Goal: Register for event/course

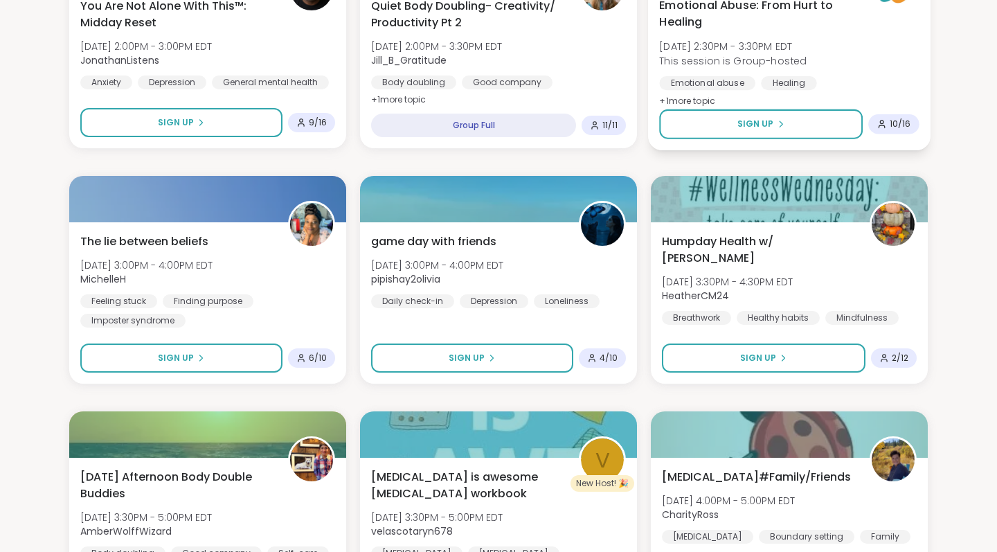
scroll to position [1186, 0]
click at [677, 143] on div "Emotional Abuse: From Hurt to Healing Wed, Oct 15 | 2:30PM - 3:30PM EDT This se…" at bounding box center [789, 67] width 282 height 165
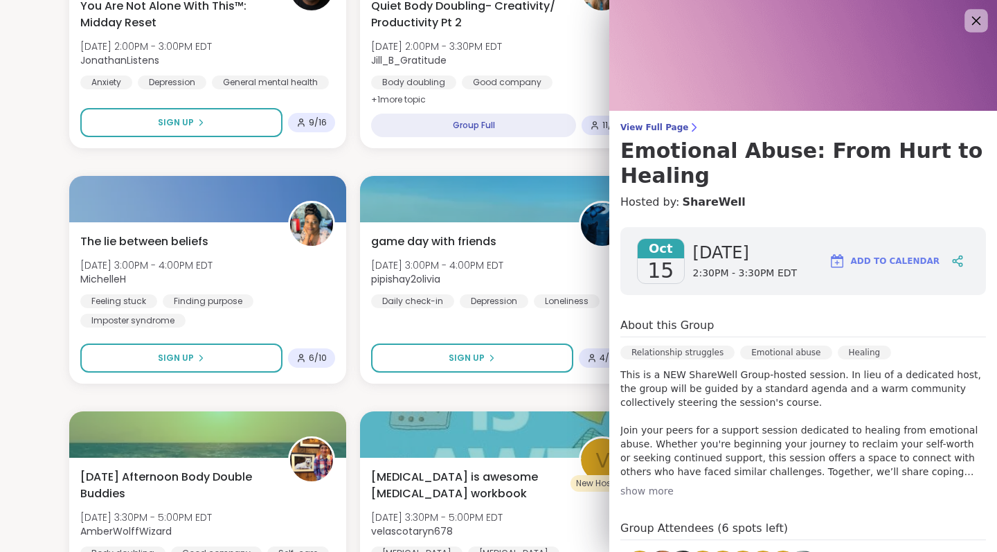
click at [972, 23] on icon at bounding box center [975, 20] width 17 height 17
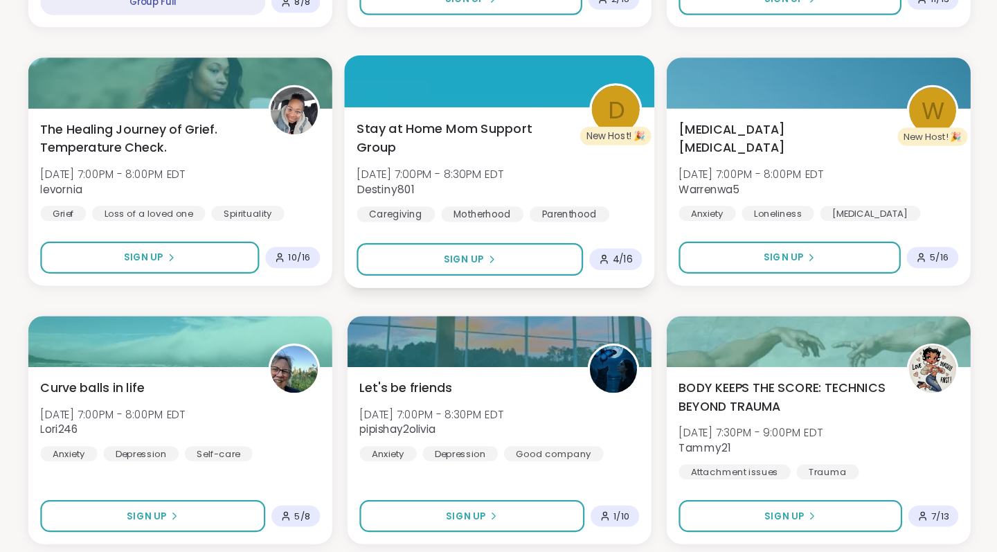
scroll to position [2507, 0]
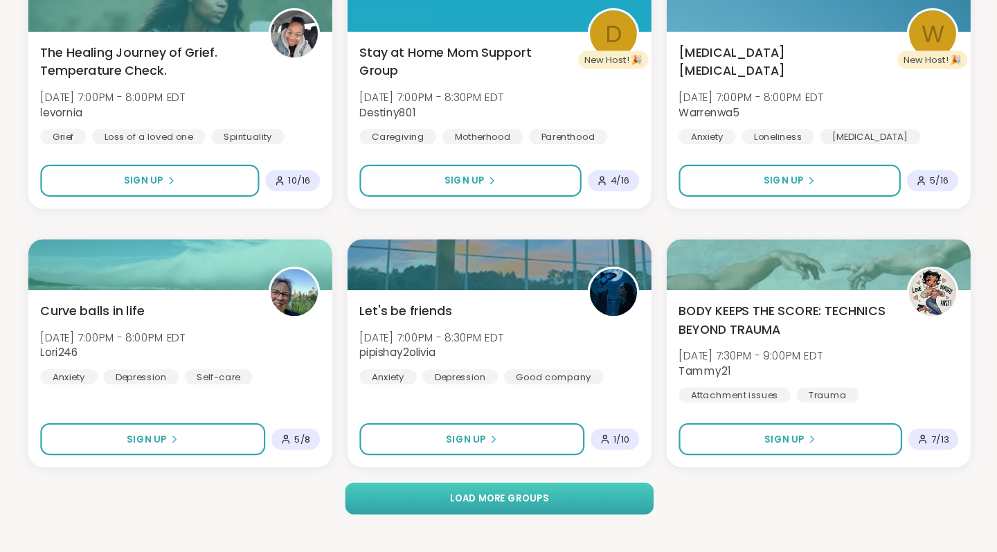
click at [565, 489] on button "Load more groups" at bounding box center [498, 503] width 280 height 29
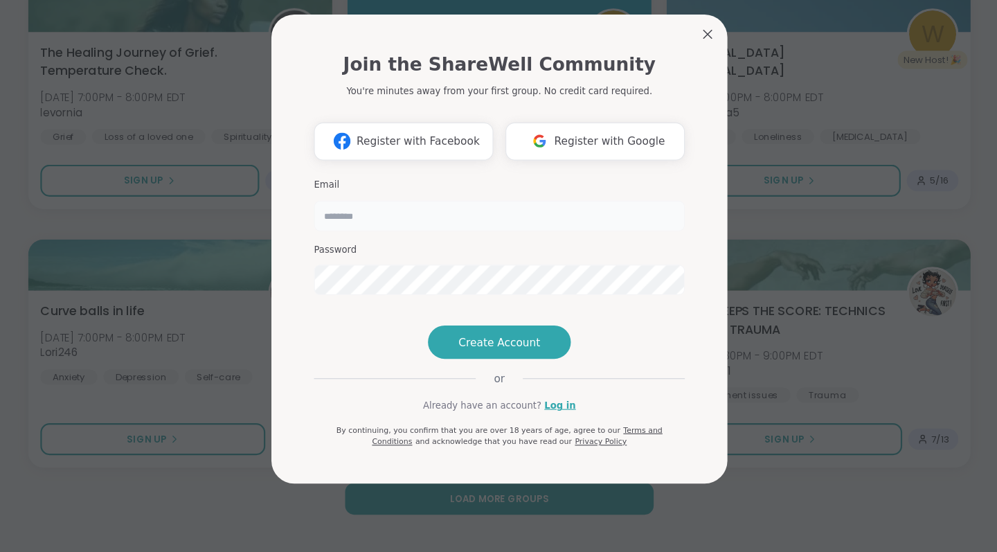
click at [351, 232] on input "email" at bounding box center [498, 246] width 338 height 28
type input "**********"
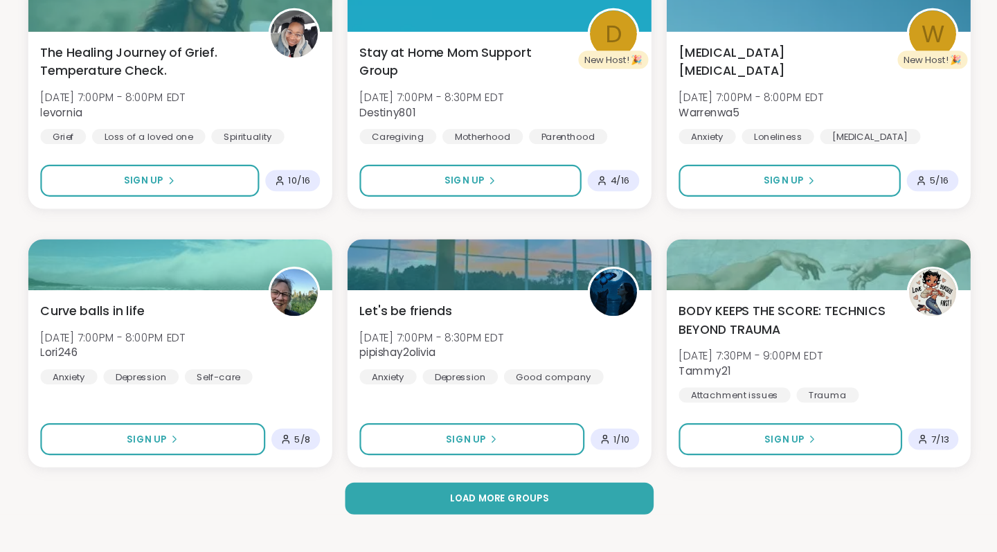
scroll to position [14, 0]
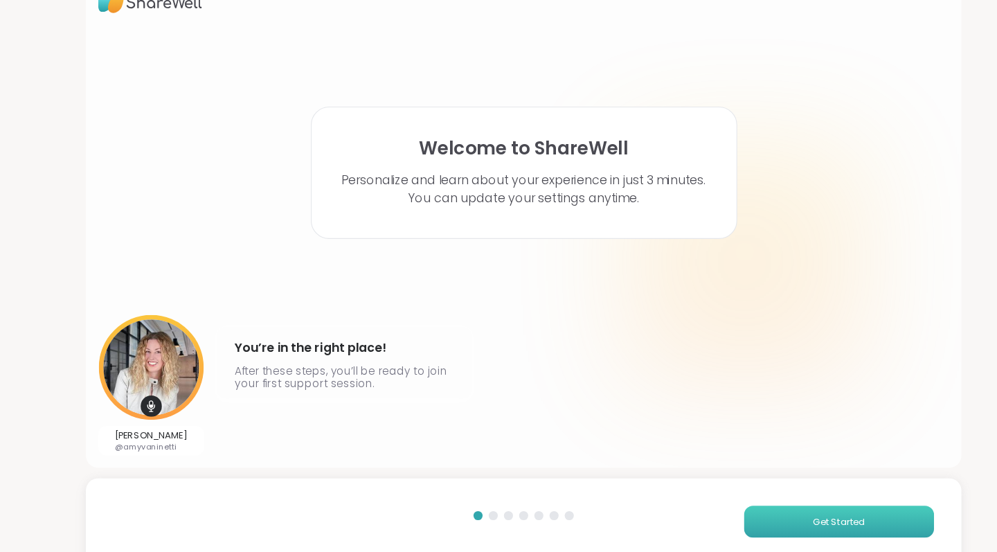
click at [762, 506] on span "Get Started" at bounding box center [786, 512] width 48 height 12
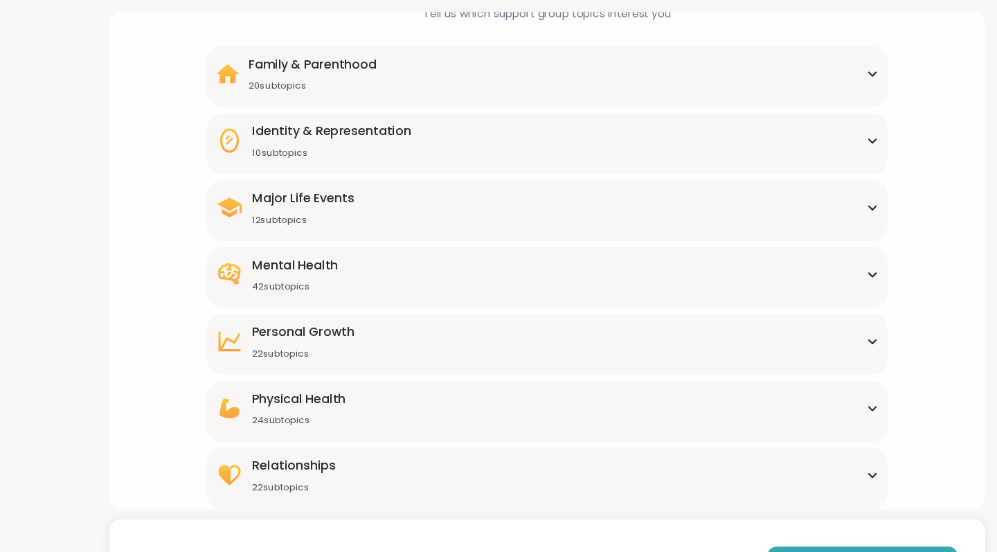
scroll to position [98, 0]
drag, startPoint x: 326, startPoint y: 370, endPoint x: 336, endPoint y: 296, distance: 74.7
click at [336, 296] on div "Family & Parenthood 20 subtopics Adoption Adoption post-placement Attachment is…" at bounding box center [498, 252] width 620 height 421
click at [352, 303] on div "Personal Growth 22 subtopics" at bounding box center [499, 310] width 604 height 33
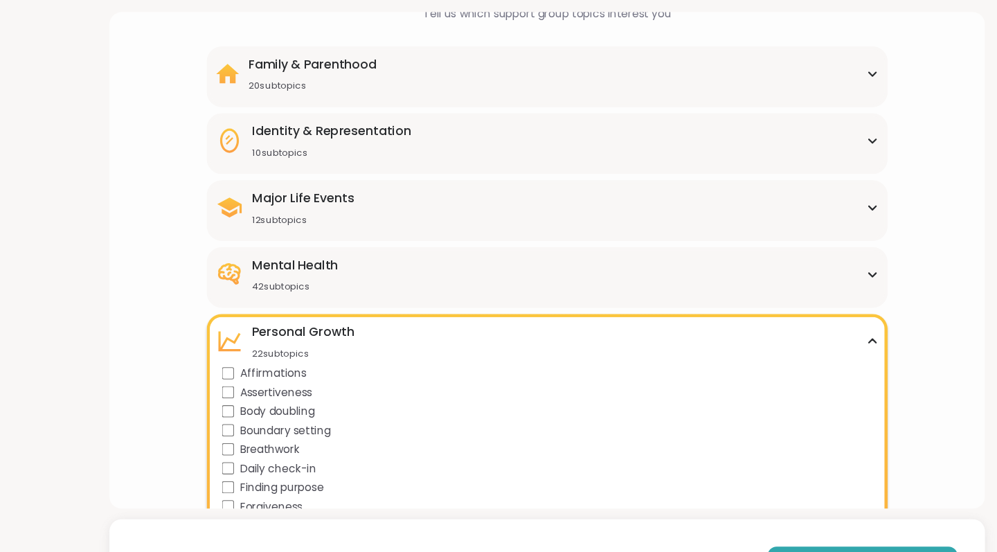
click at [352, 180] on div "Major Life Events 12 subtopics" at bounding box center [499, 188] width 604 height 33
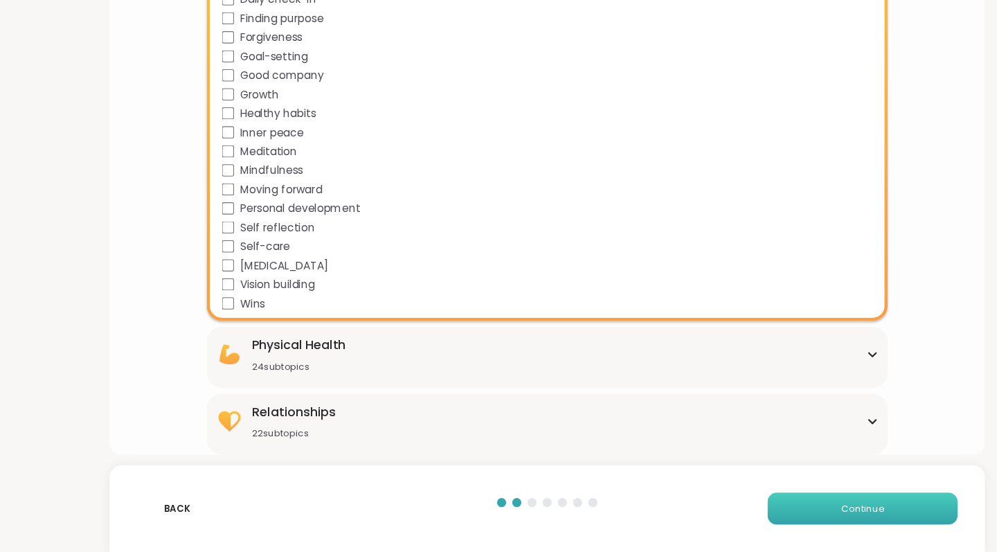
scroll to position [0, 0]
click at [799, 506] on span "Continue" at bounding box center [785, 512] width 39 height 12
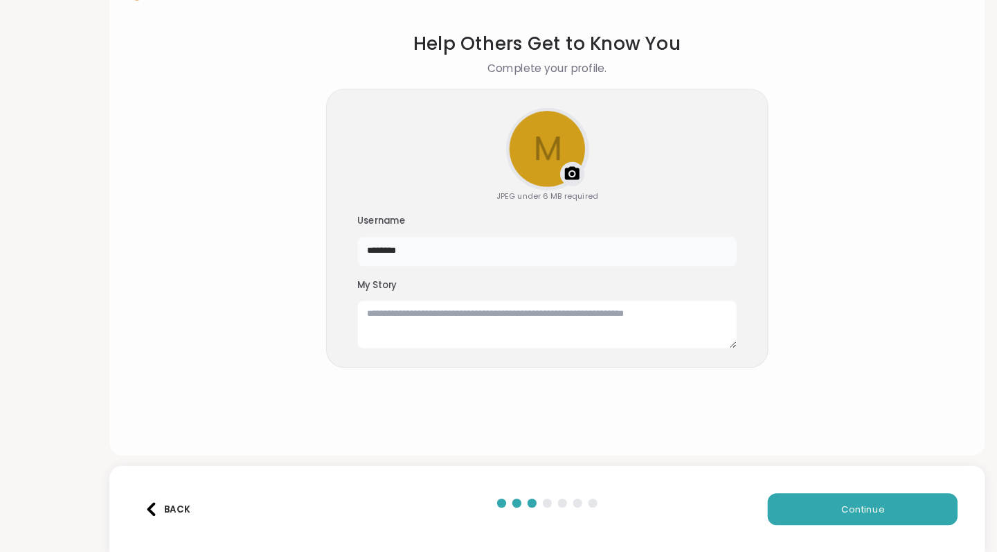
click at [381, 264] on input "********" at bounding box center [498, 278] width 346 height 28
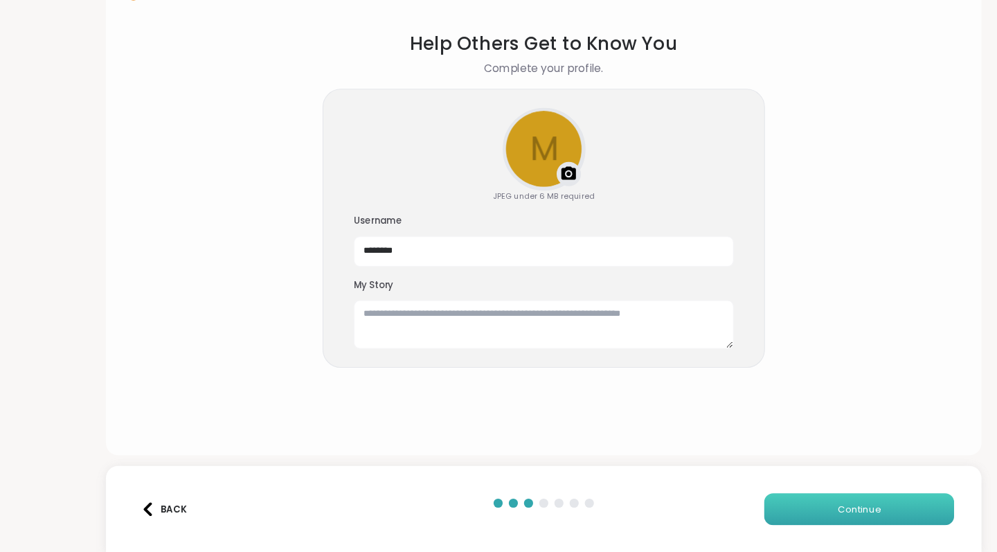
click at [735, 498] on button "Continue" at bounding box center [785, 512] width 173 height 29
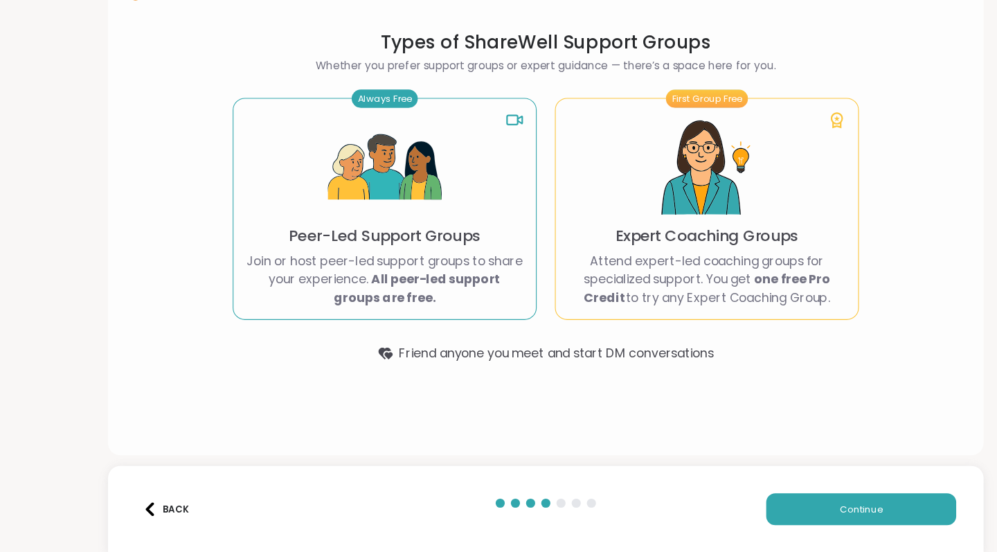
click at [152, 498] on button "Back" at bounding box center [152, 512] width 55 height 29
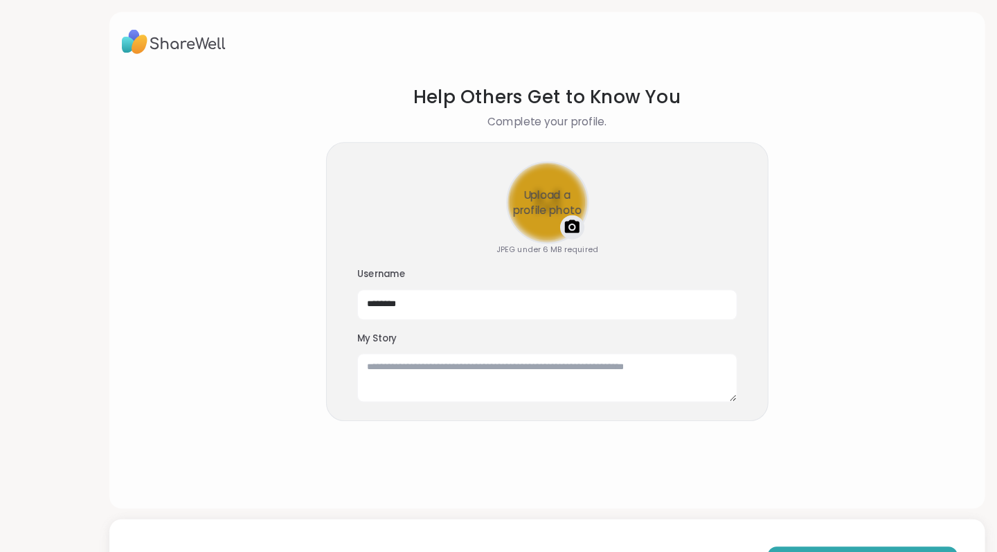
click at [494, 199] on div "Upload a profile photo" at bounding box center [498, 184] width 73 height 73
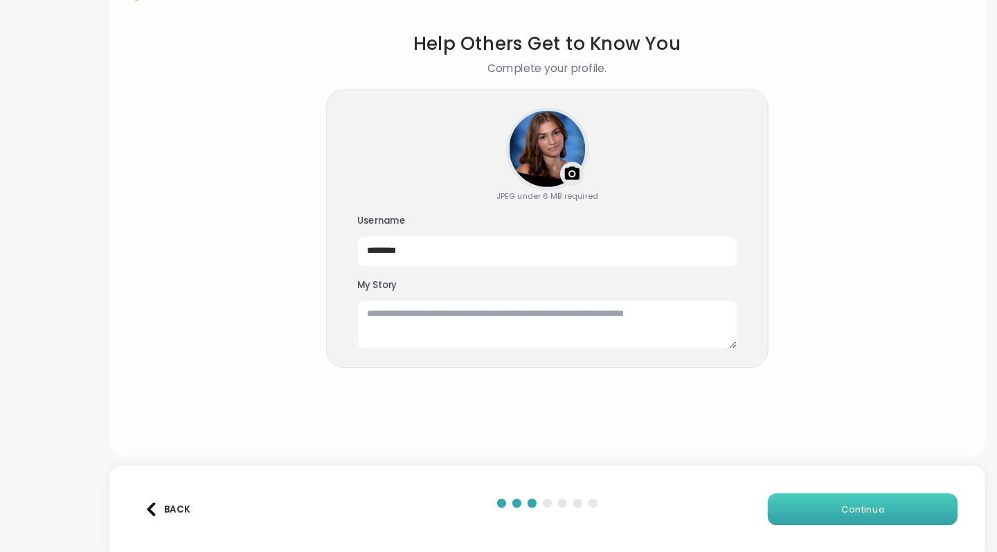
click at [752, 498] on button "Continue" at bounding box center [785, 512] width 173 height 29
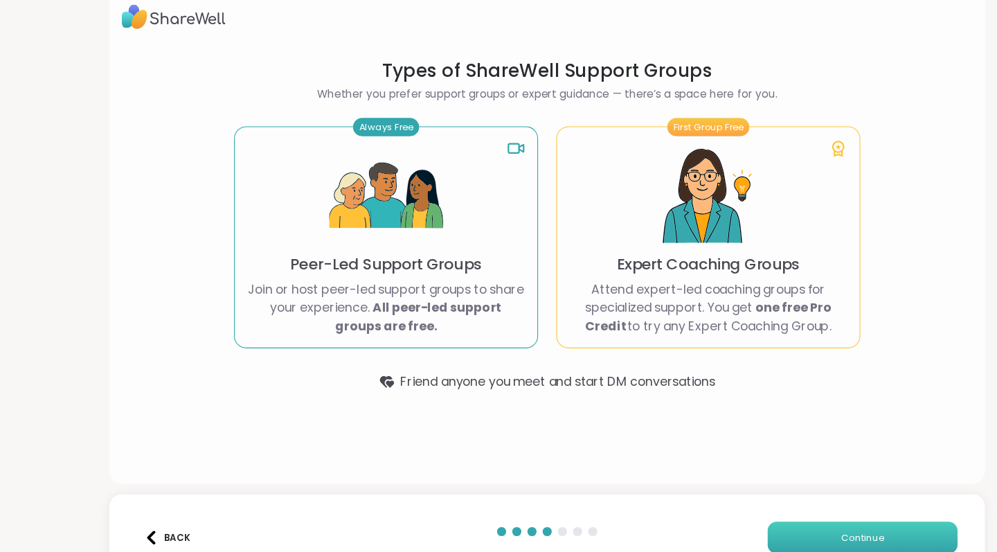
click at [737, 501] on button "Continue" at bounding box center [785, 512] width 173 height 29
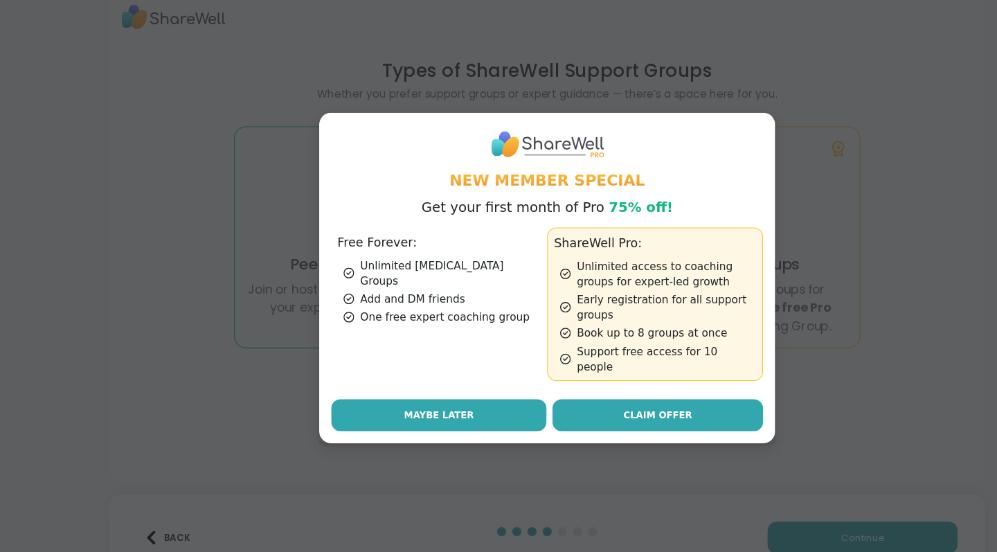
click at [446, 386] on button "Maybe Later" at bounding box center [400, 400] width 196 height 29
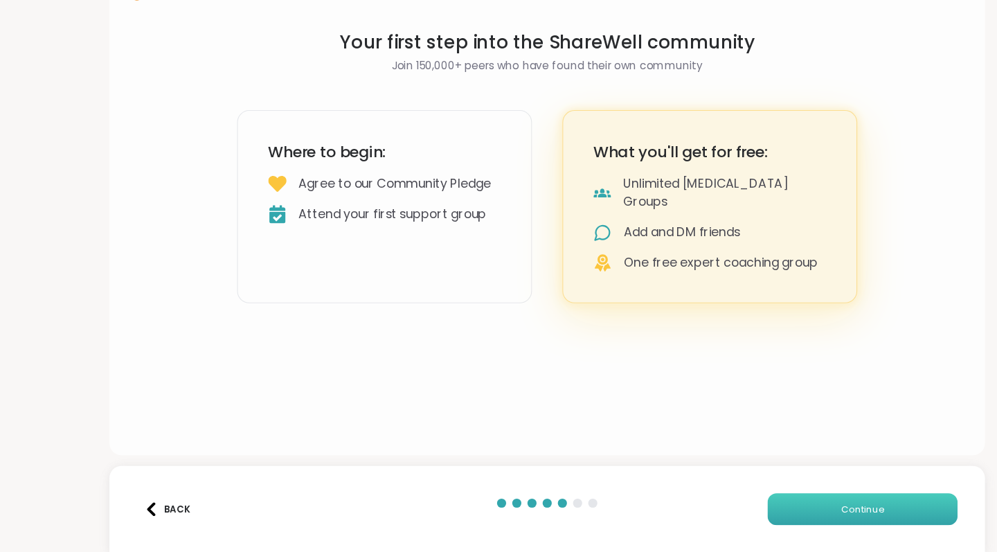
click at [777, 498] on button "Continue" at bounding box center [785, 512] width 173 height 29
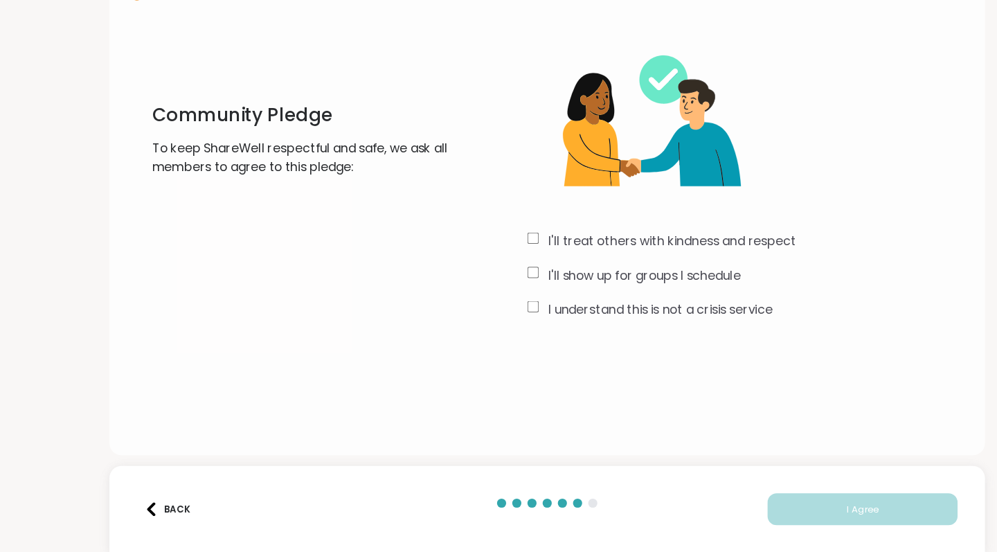
click at [726, 473] on div "Back I Agree" at bounding box center [498, 512] width 797 height 79
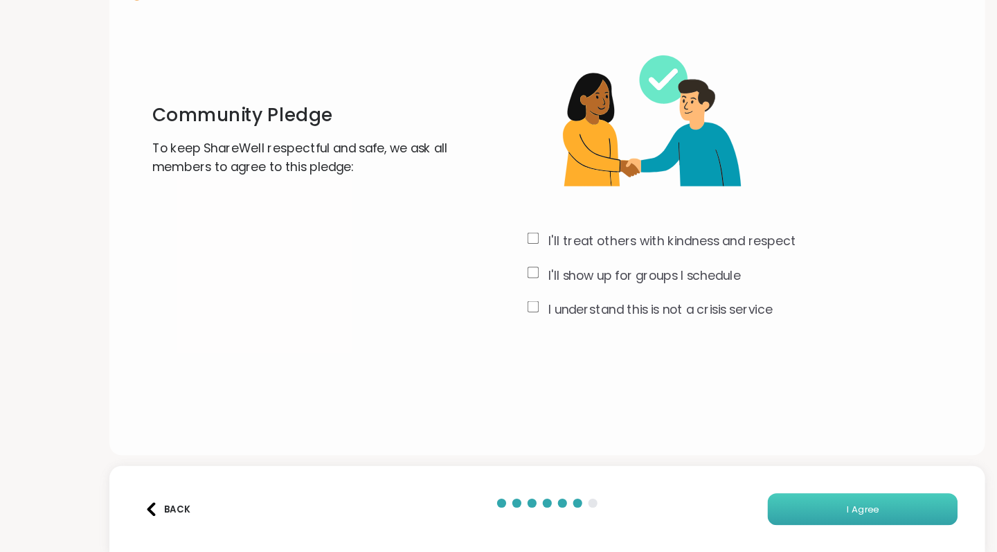
click at [737, 498] on button "I Agree" at bounding box center [785, 512] width 173 height 29
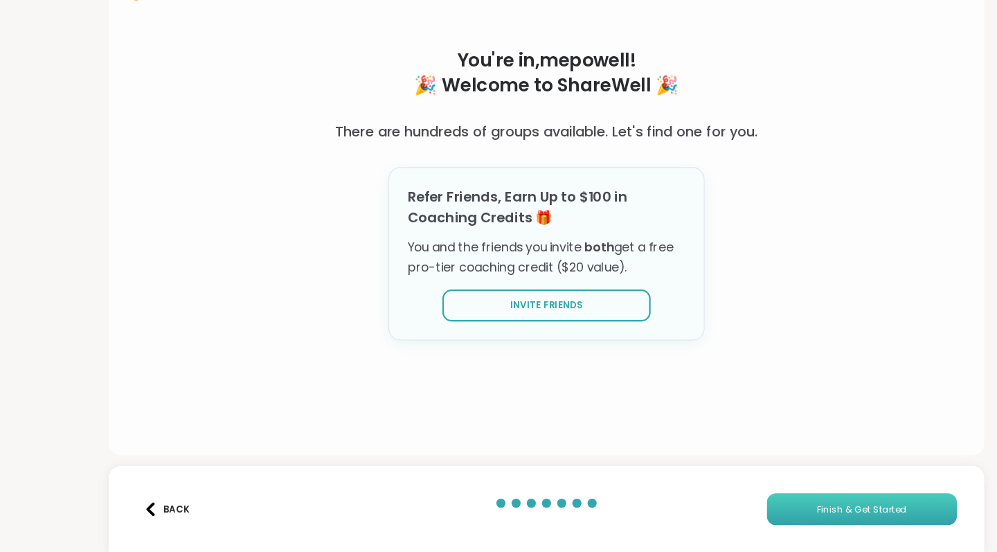
click at [755, 506] on span "Finish & Get Started" at bounding box center [786, 512] width 82 height 12
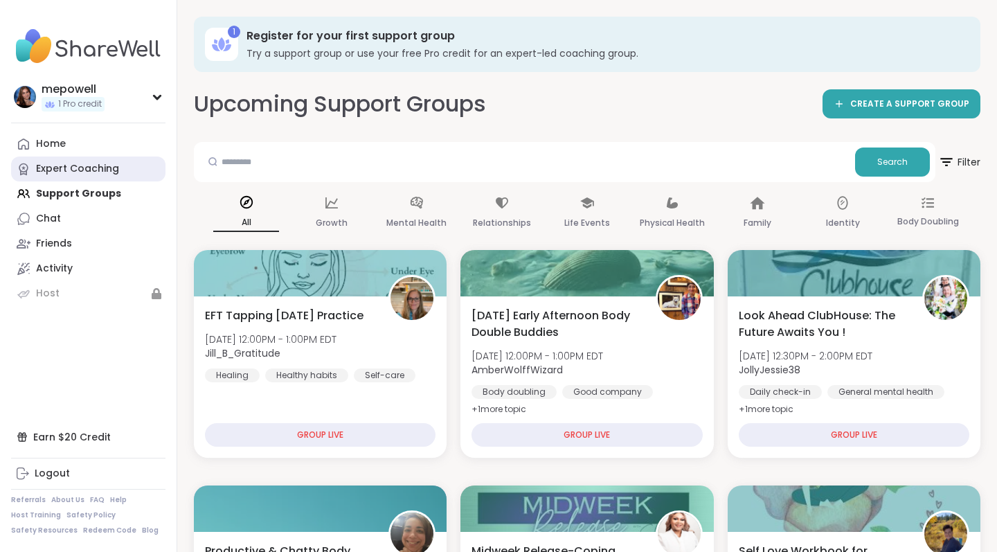
click at [74, 172] on div "Expert Coaching" at bounding box center [77, 169] width 83 height 14
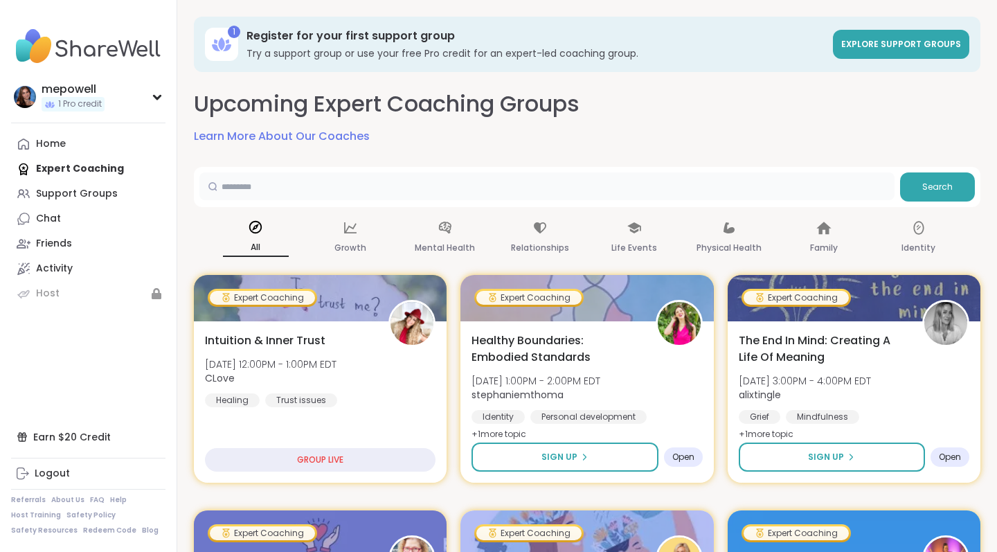
click at [291, 190] on input "text" at bounding box center [546, 186] width 695 height 28
type input "****"
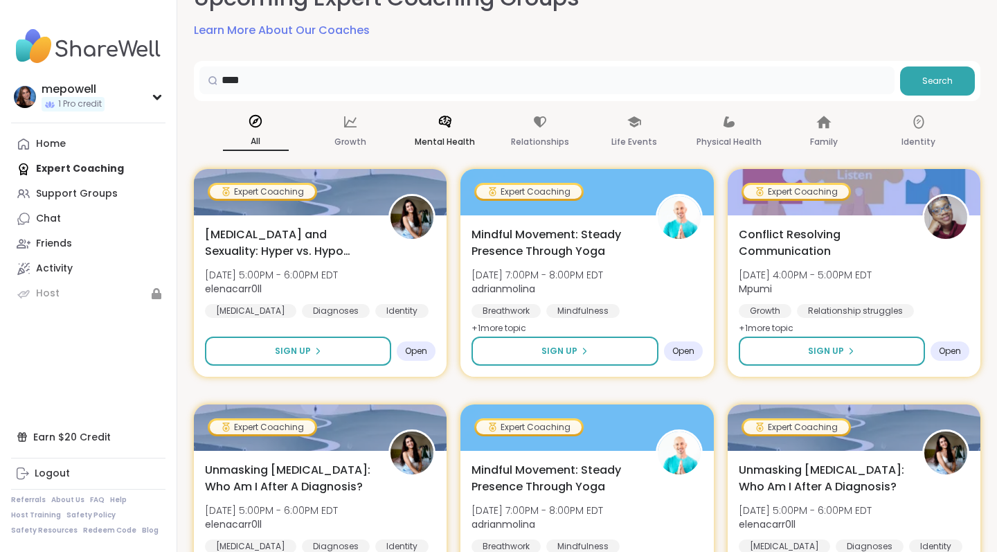
scroll to position [105, 0]
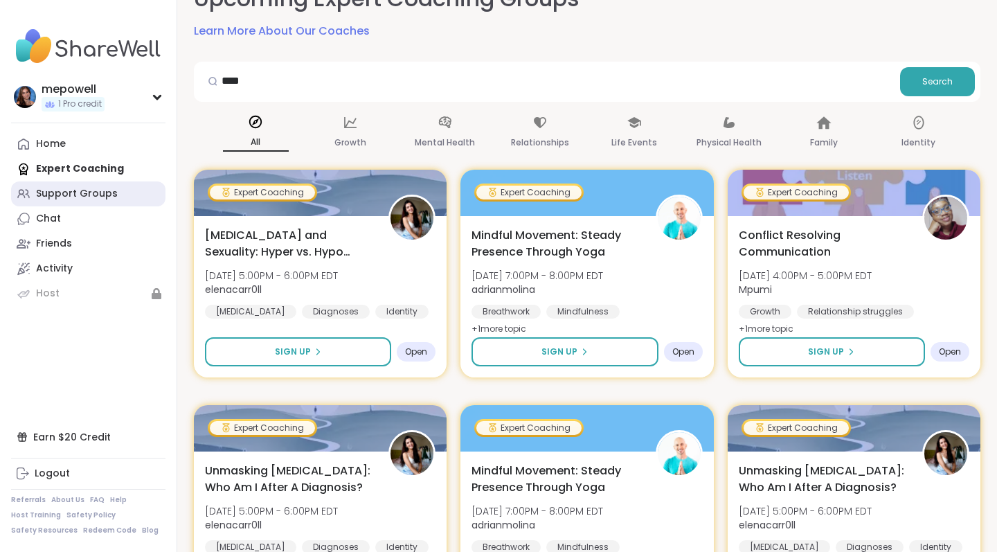
click at [99, 188] on div "Support Groups" at bounding box center [77, 194] width 82 height 14
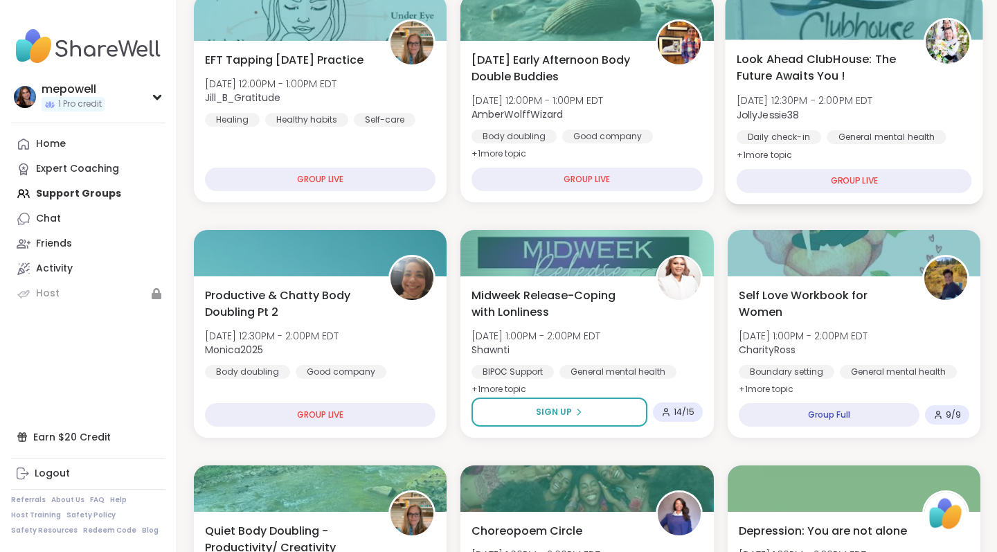
scroll to position [255, 0]
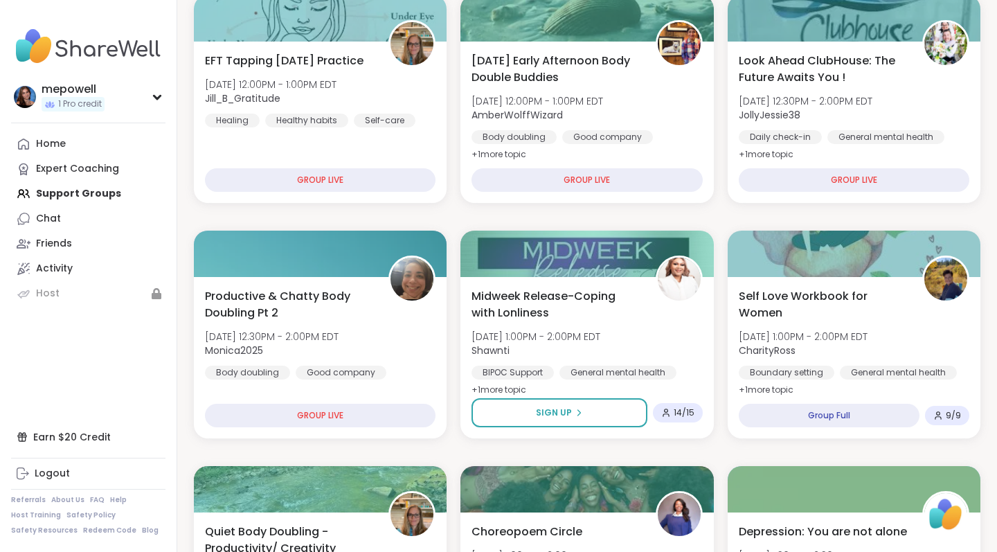
click at [60, 197] on div "Home Expert Coaching Support Groups Chat Friends Activity Host" at bounding box center [88, 218] width 154 height 174
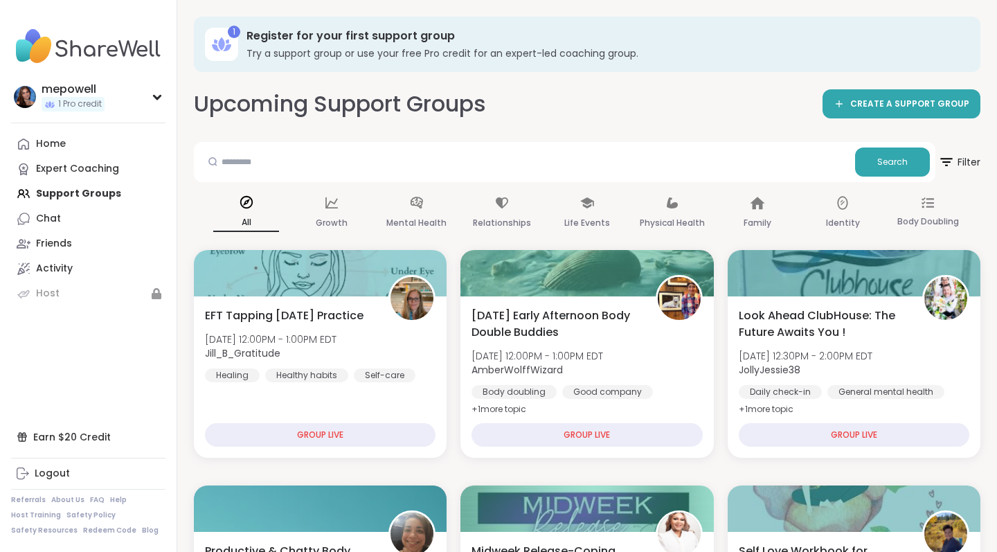
scroll to position [0, 0]
click at [408, 164] on input "text" at bounding box center [524, 161] width 650 height 28
type input "****"
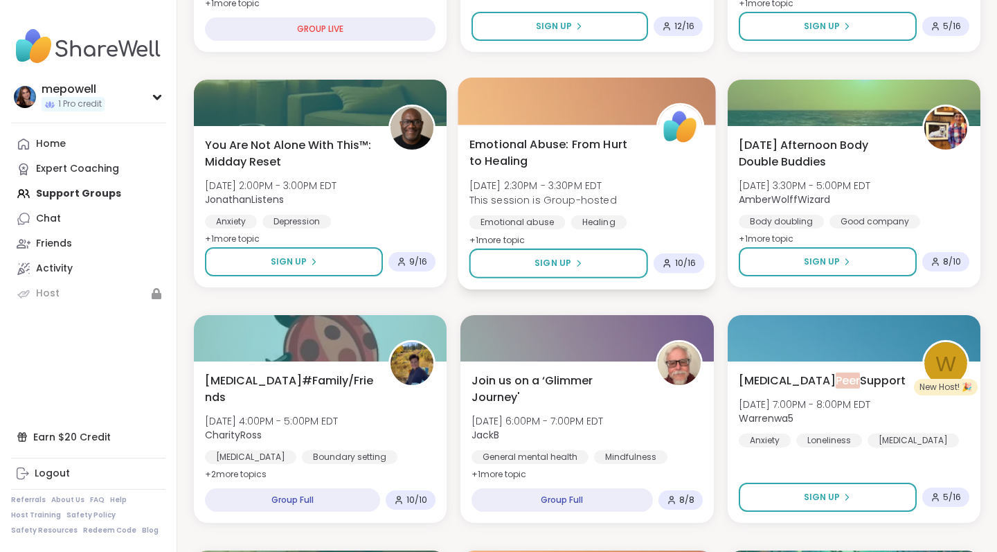
scroll to position [410, 0]
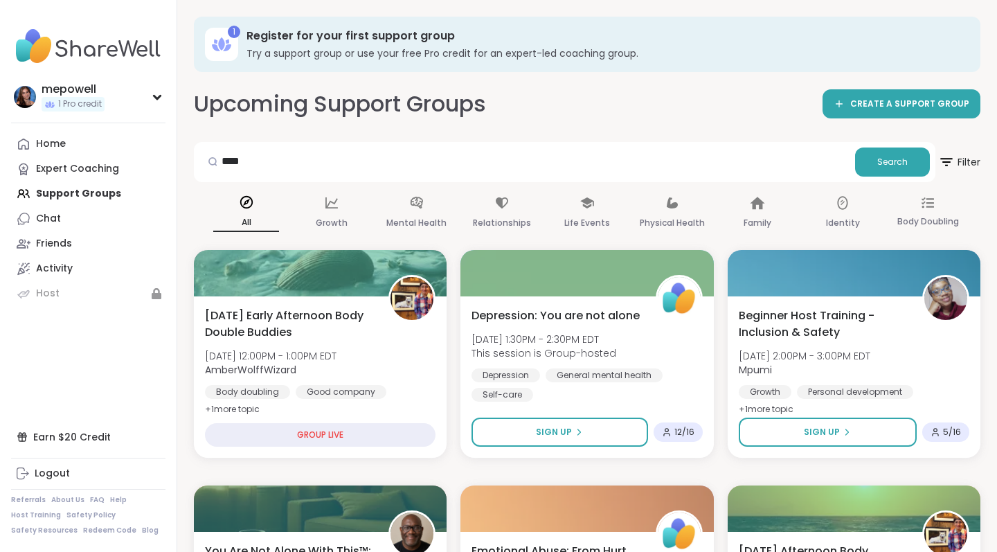
scroll to position [0, 0]
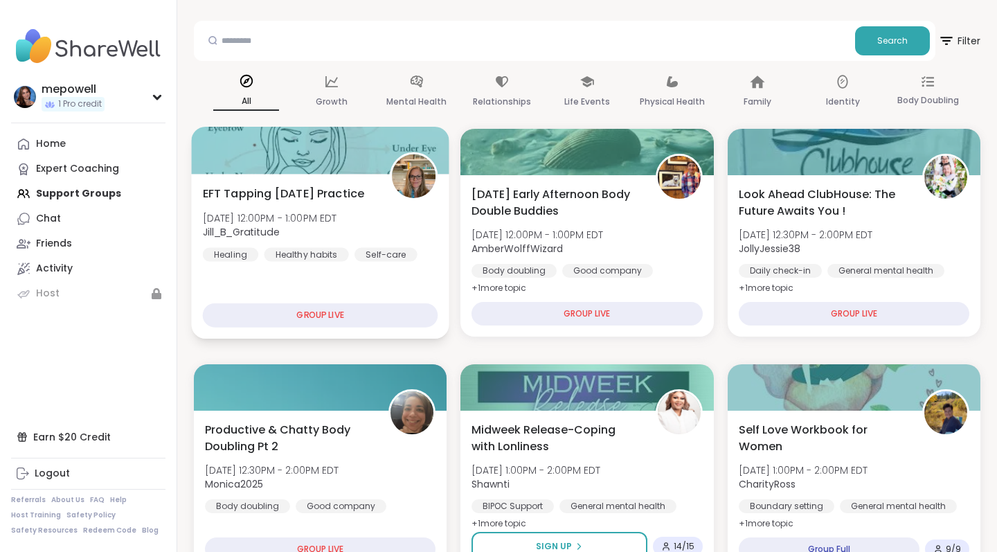
scroll to position [121, 0]
click at [928, 90] on div "Body Doubling" at bounding box center [928, 91] width 66 height 51
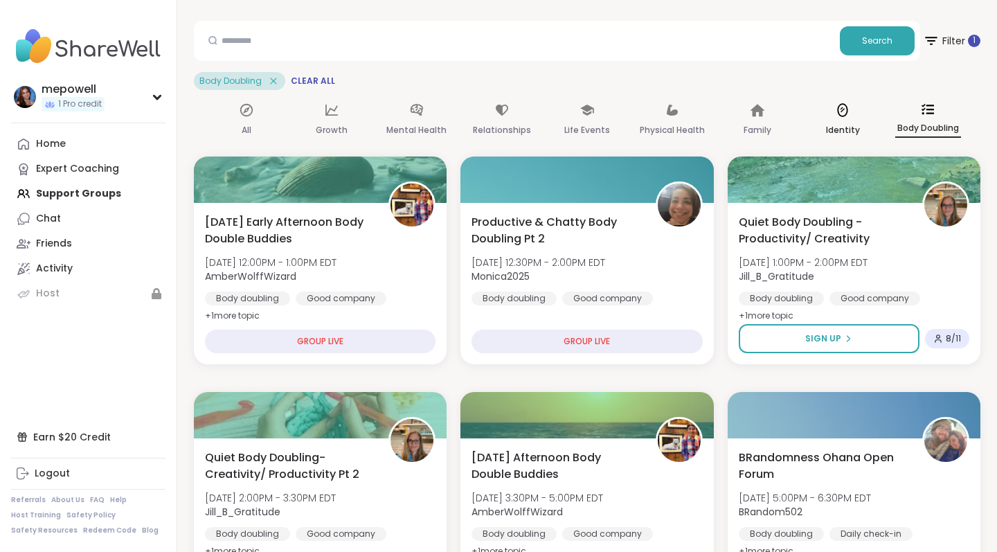
click at [835, 115] on icon at bounding box center [842, 109] width 15 height 15
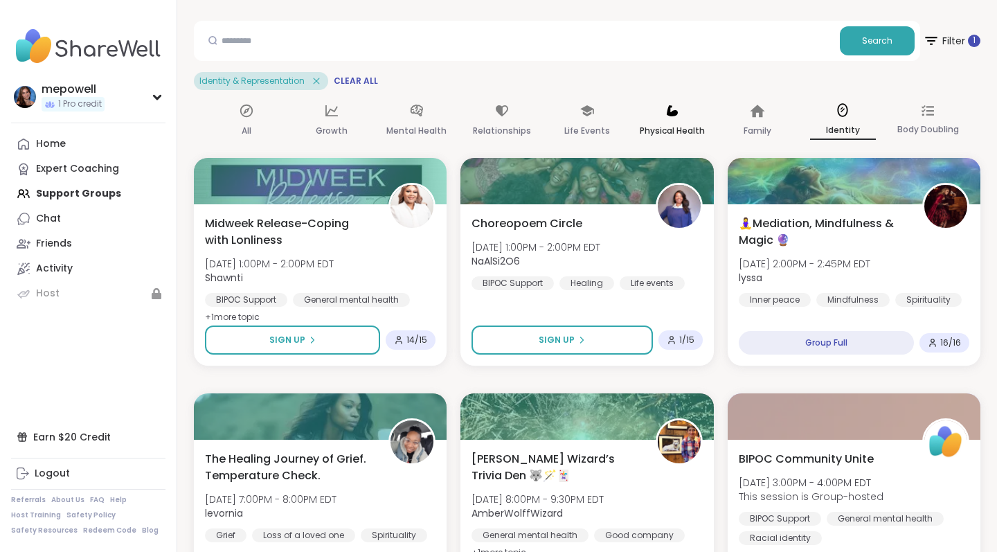
click at [680, 116] on icon at bounding box center [671, 110] width 15 height 15
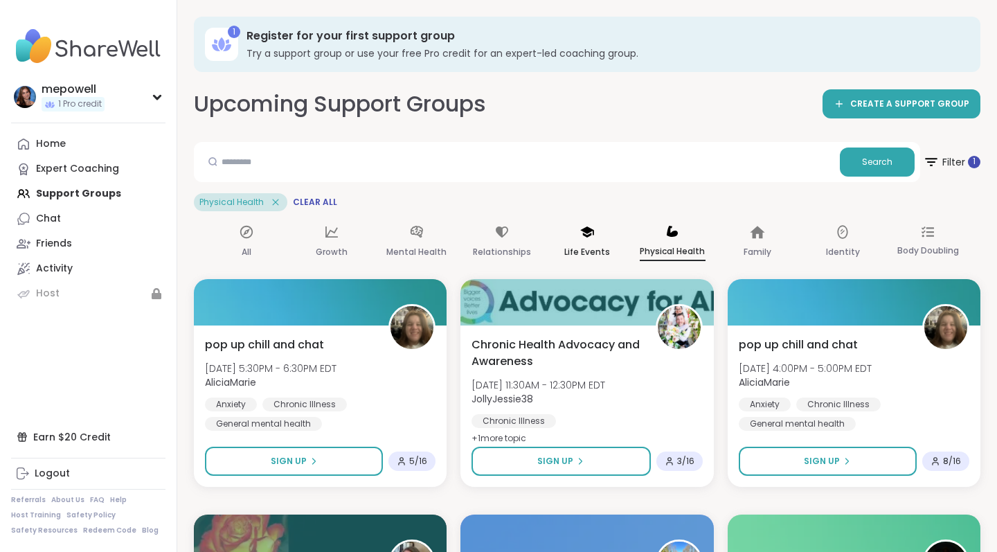
scroll to position [0, 0]
click at [502, 248] on p "Relationships" at bounding box center [502, 252] width 58 height 17
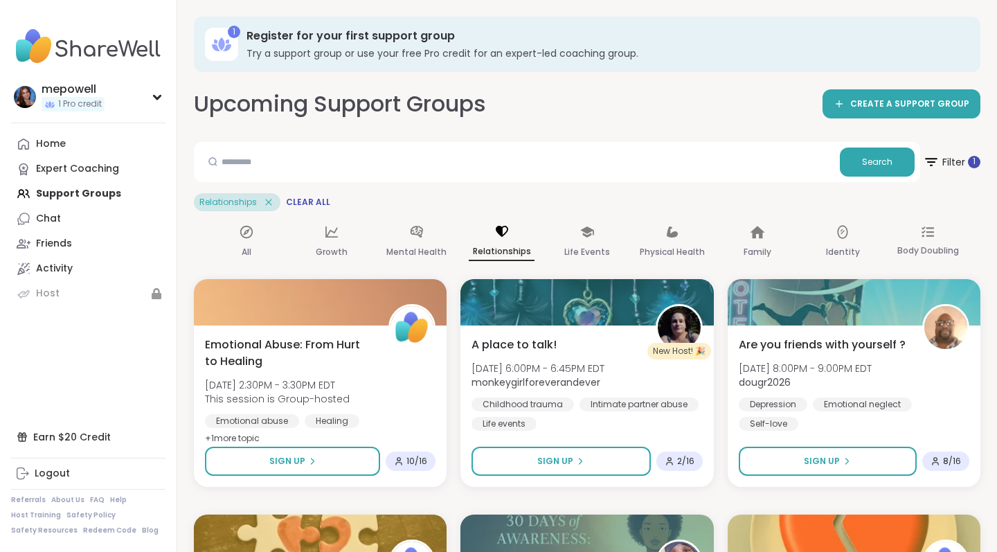
scroll to position [-1, 0]
click at [609, 165] on input "text" at bounding box center [516, 161] width 635 height 28
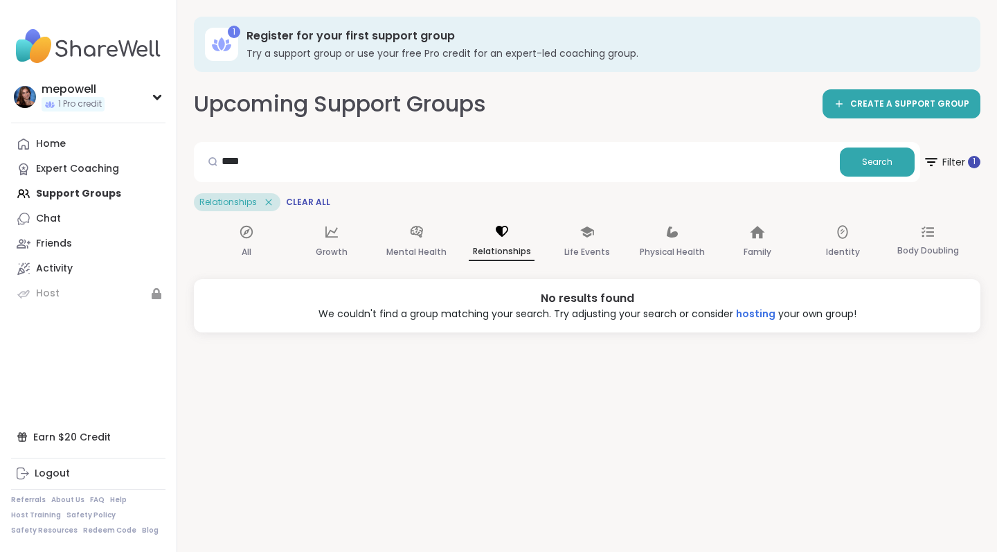
click at [262, 201] on icon at bounding box center [268, 202] width 12 height 12
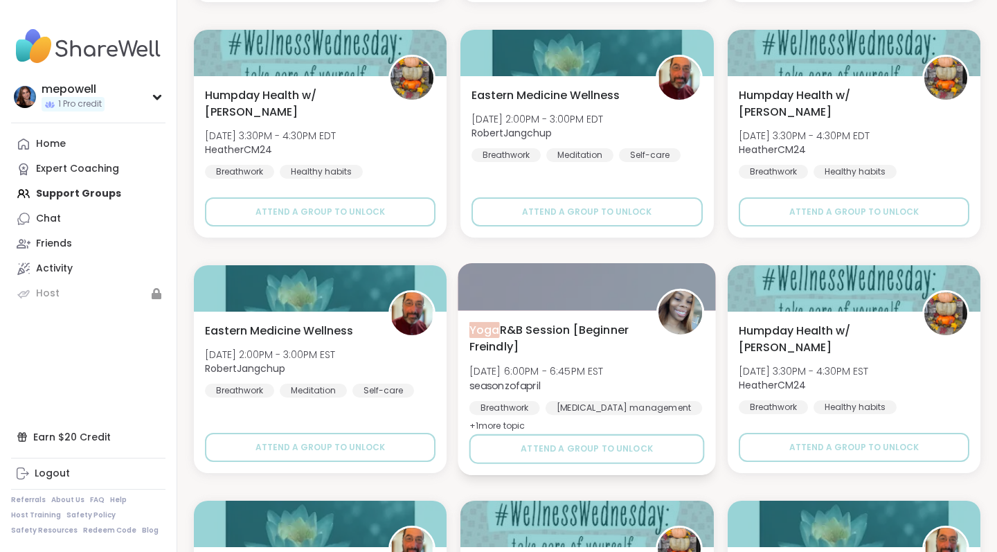
scroll to position [466, 0]
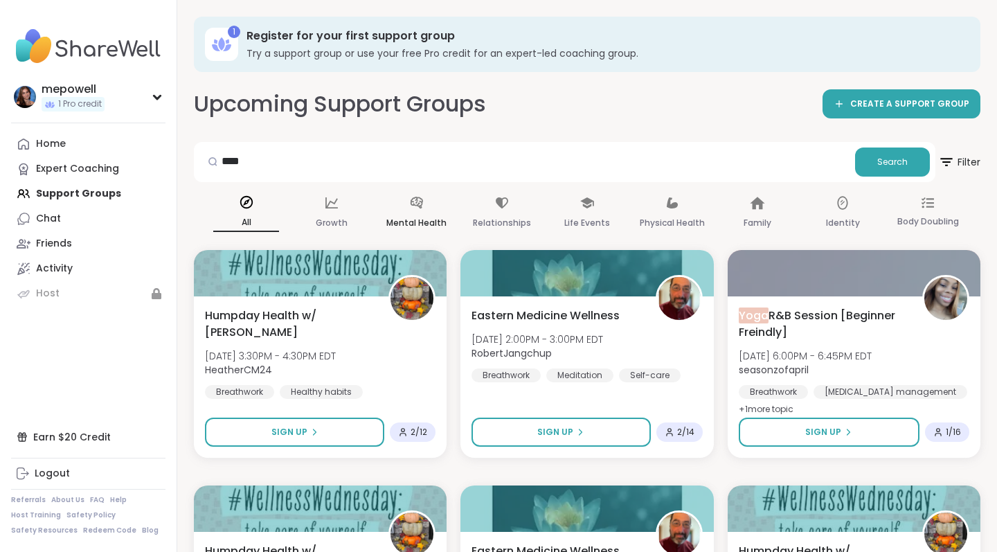
scroll to position [0, 0]
click at [348, 168] on input "****" at bounding box center [524, 161] width 650 height 28
type input "*"
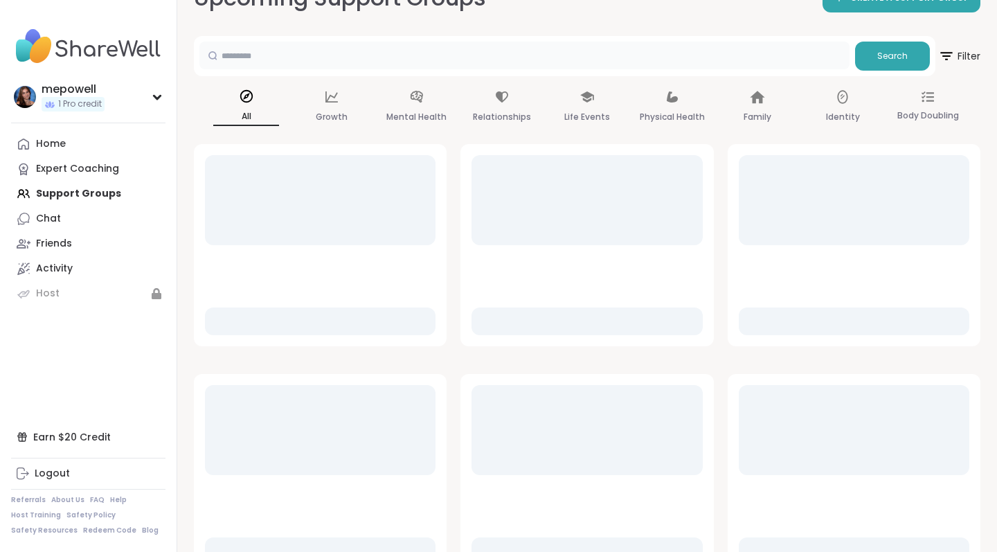
scroll to position [108, 0]
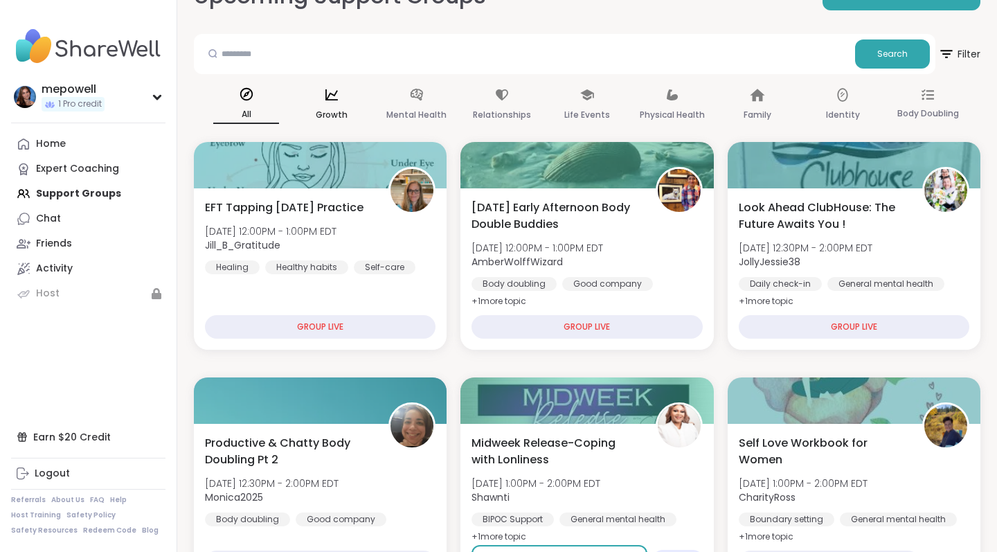
click at [335, 89] on icon at bounding box center [331, 94] width 15 height 15
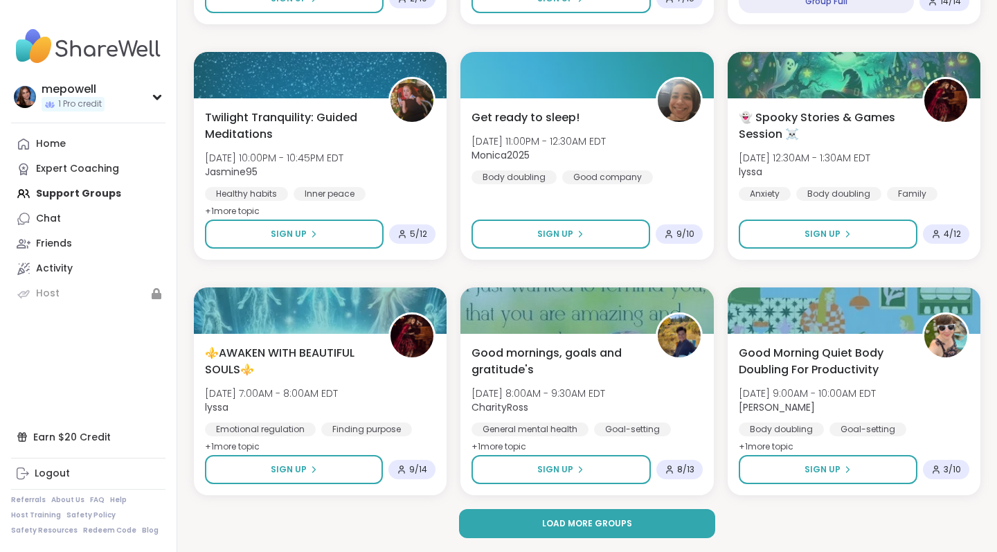
scroll to position [2579, 0]
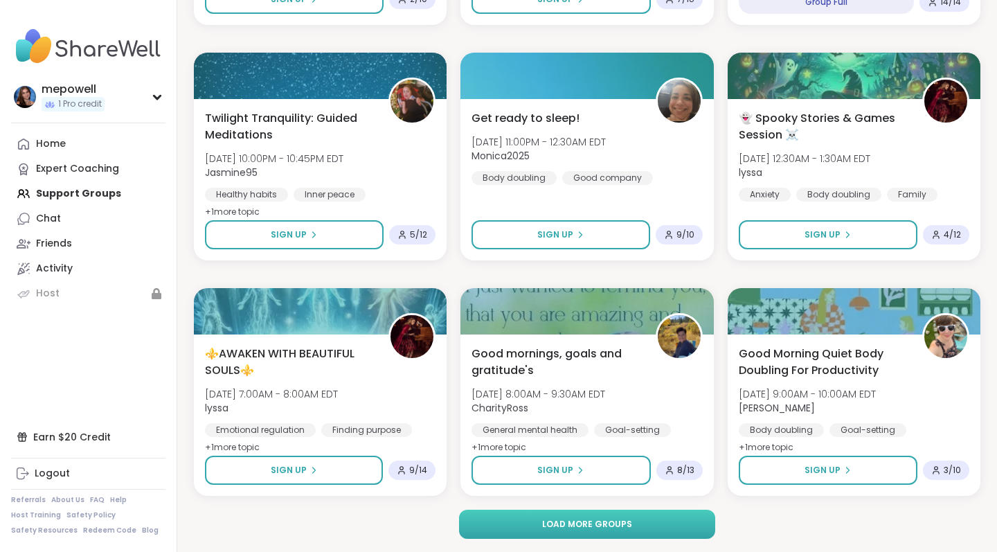
click at [640, 523] on button "Load more groups" at bounding box center [587, 523] width 257 height 29
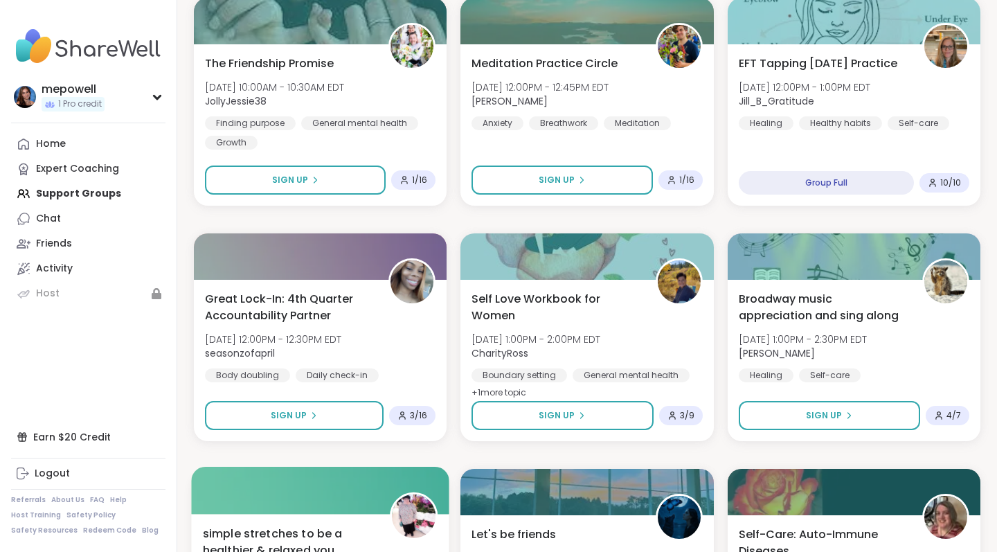
scroll to position [3574, 0]
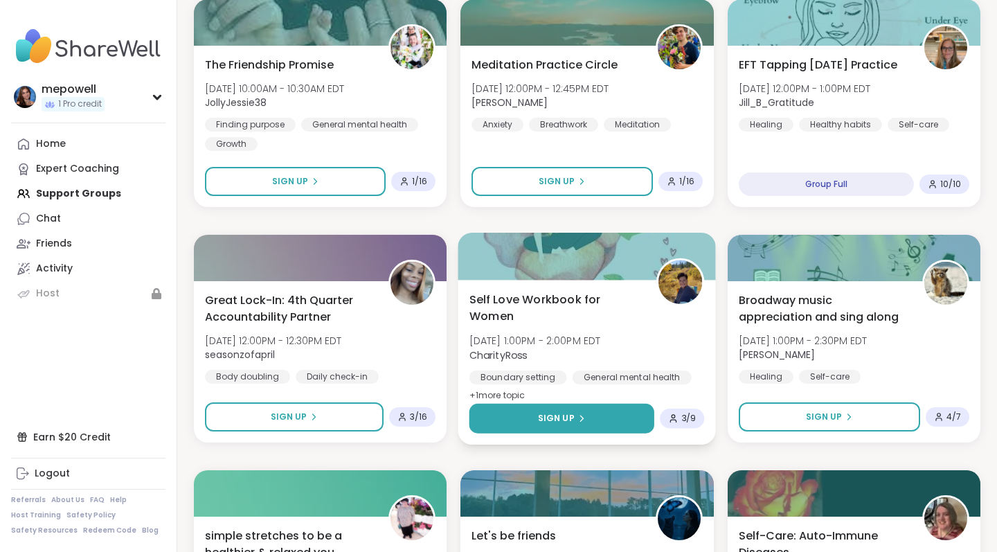
click at [581, 422] on div "Sign Up" at bounding box center [562, 418] width 48 height 12
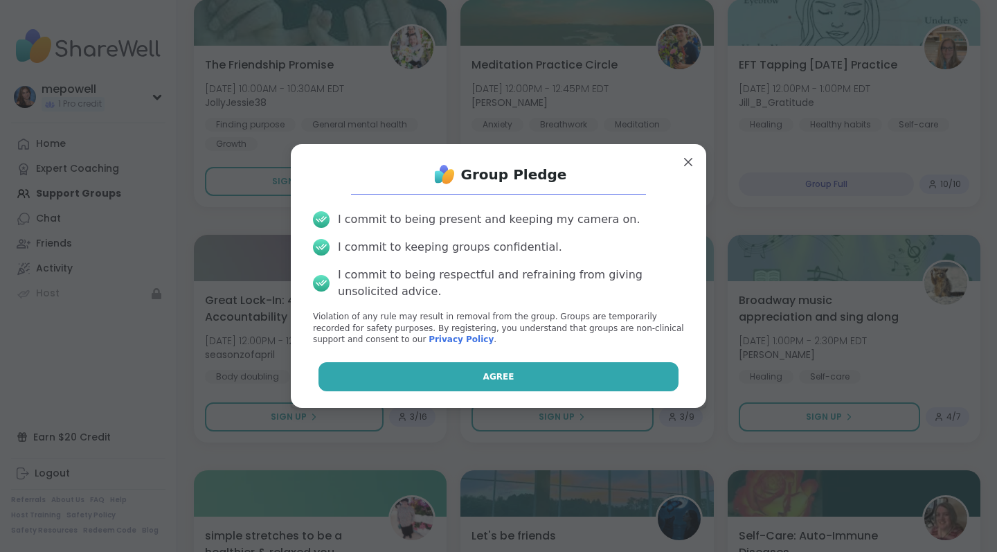
click at [506, 383] on button "Agree" at bounding box center [498, 376] width 361 height 29
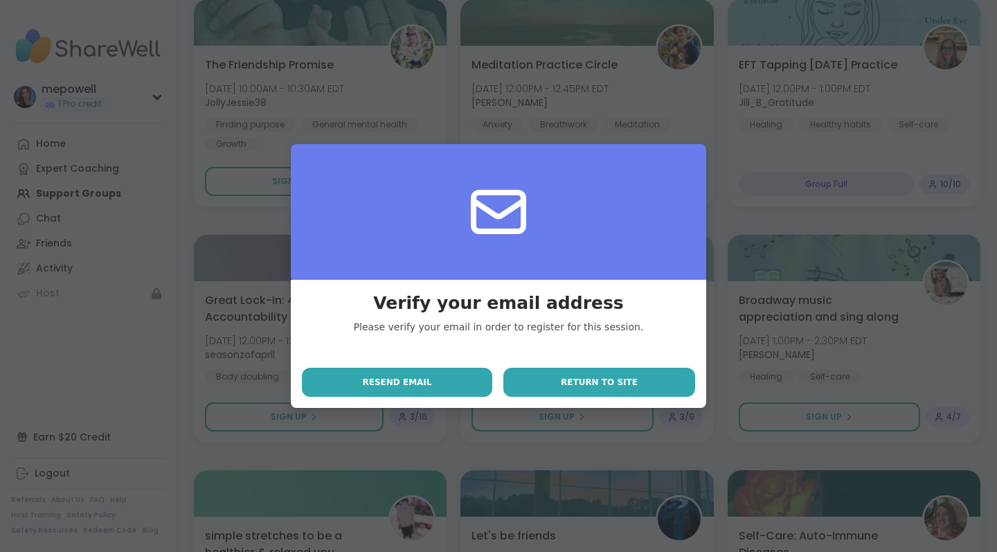
click at [579, 380] on span "Return to site" at bounding box center [599, 382] width 77 height 12
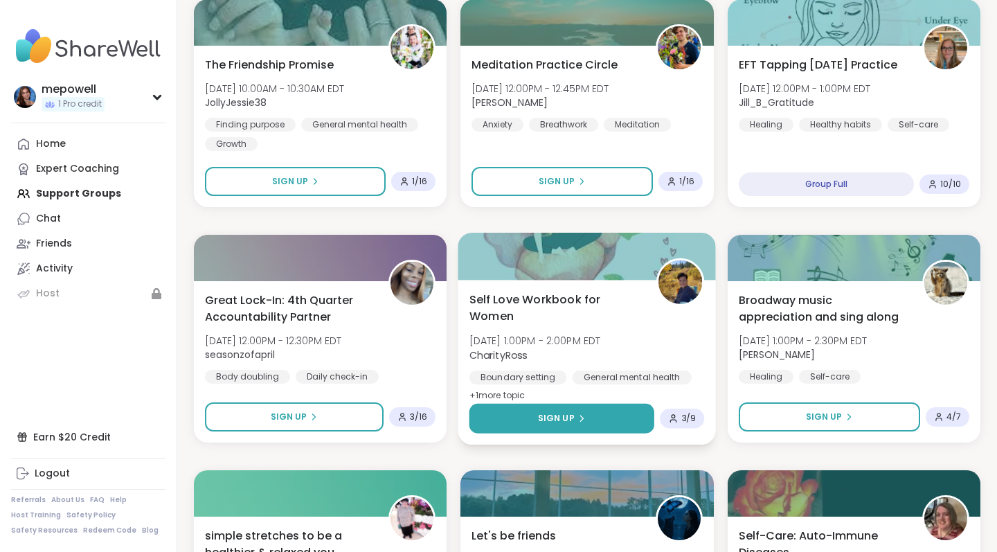
click at [564, 416] on span "Sign Up" at bounding box center [556, 418] width 37 height 12
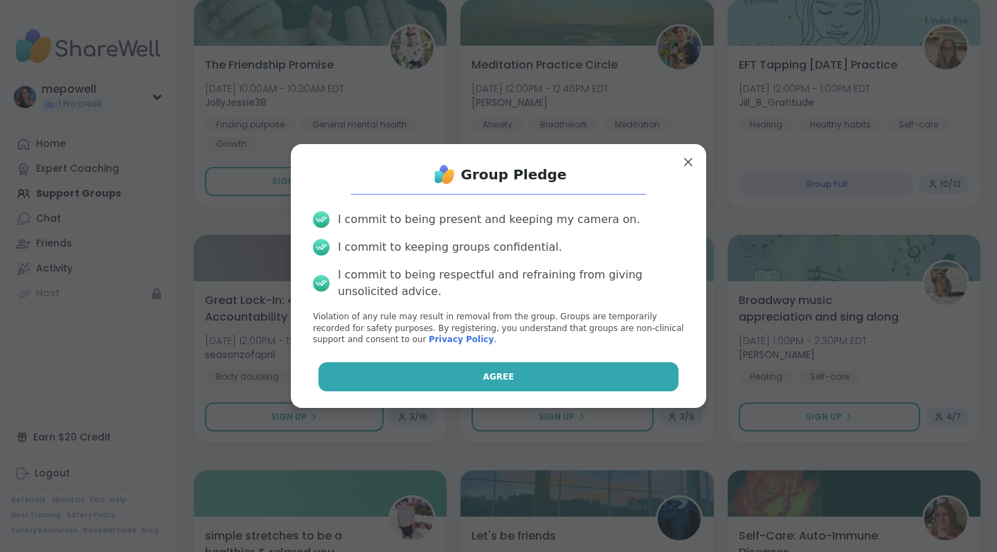
click at [518, 381] on button "Agree" at bounding box center [498, 376] width 361 height 29
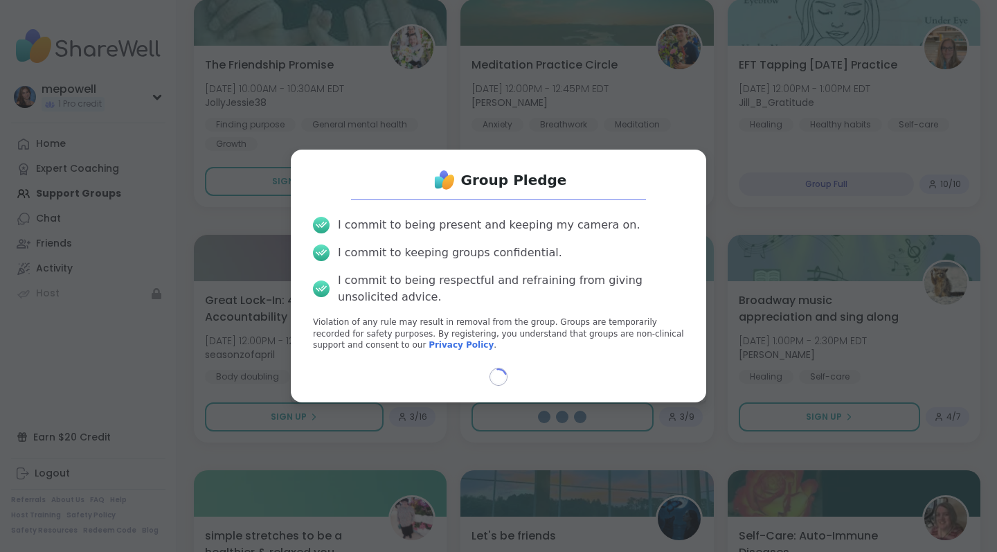
select select "**"
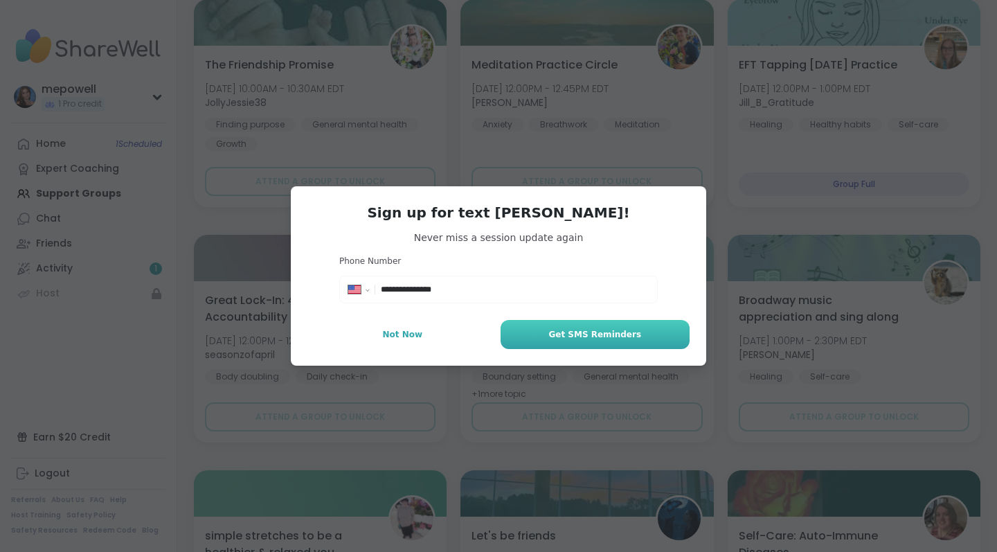
type input "**********"
click at [568, 326] on button "Get SMS Reminders" at bounding box center [594, 334] width 189 height 29
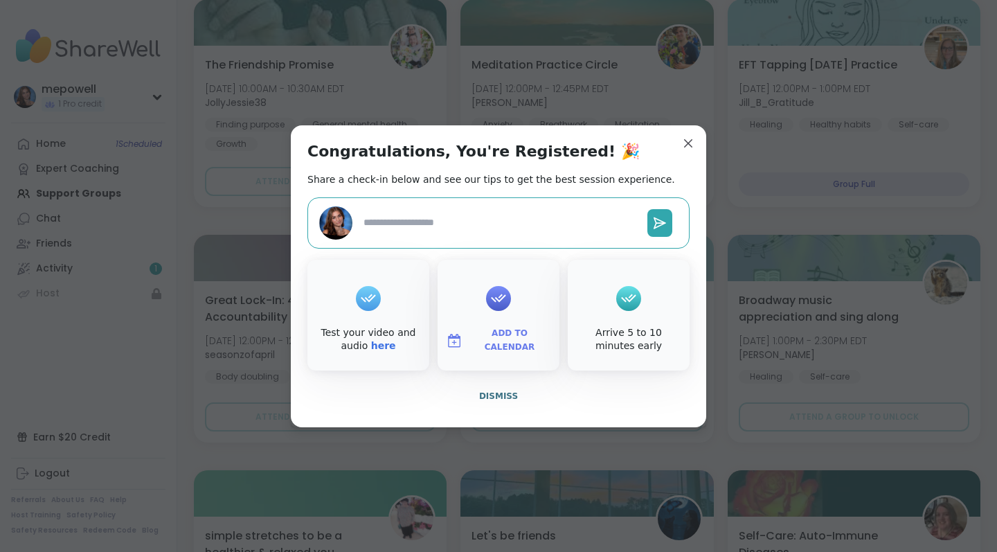
click at [496, 301] on icon at bounding box center [498, 297] width 15 height 8
click at [489, 342] on span "Add to Calendar" at bounding box center [509, 340] width 83 height 27
click at [489, 218] on button "Google Calendar" at bounding box center [498, 214] width 105 height 30
click at [598, 240] on div at bounding box center [498, 222] width 382 height 51
click at [566, 224] on textarea at bounding box center [500, 223] width 284 height 26
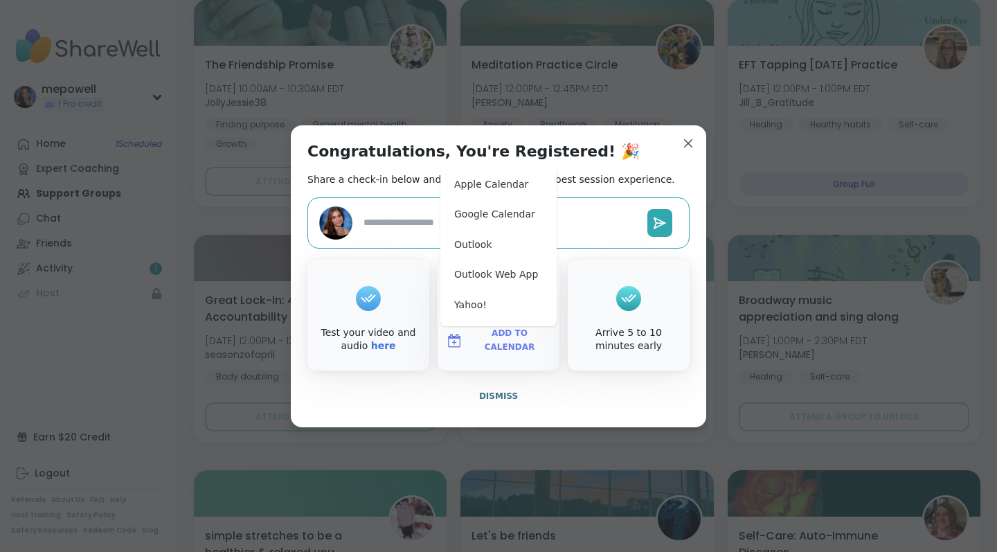
click at [406, 226] on textarea at bounding box center [500, 223] width 284 height 26
click at [489, 345] on span "Add to Calendar" at bounding box center [509, 340] width 83 height 27
click at [412, 216] on textarea at bounding box center [500, 223] width 284 height 26
click at [660, 223] on icon at bounding box center [660, 223] width 9 height 0
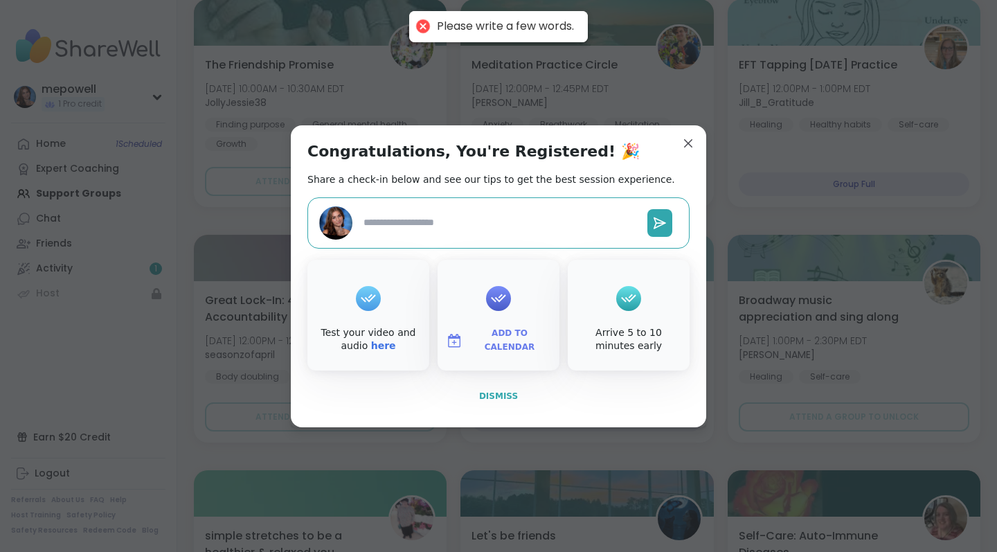
click at [490, 391] on span "Dismiss" at bounding box center [498, 396] width 39 height 10
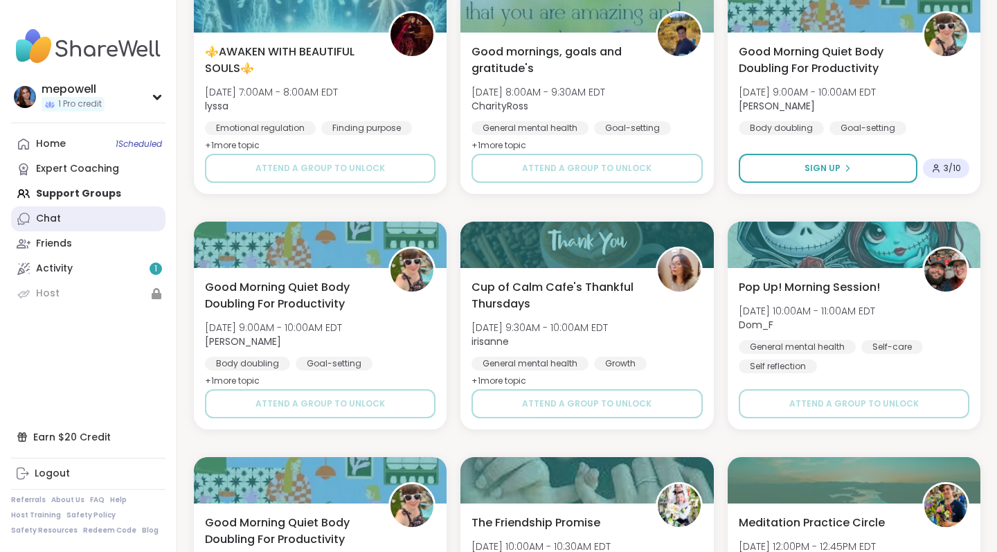
scroll to position [2884, 0]
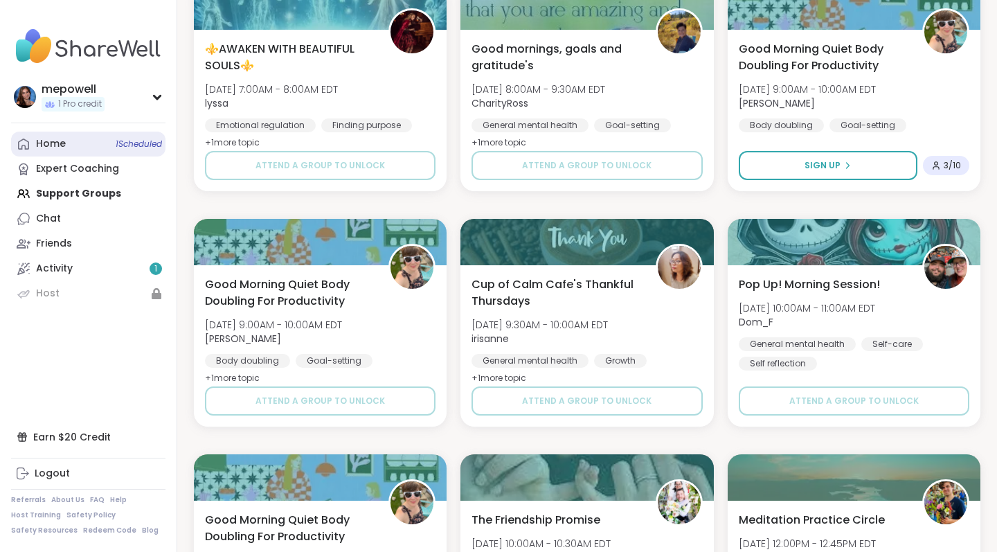
click at [60, 140] on div "Home 1 Scheduled" at bounding box center [51, 144] width 30 height 14
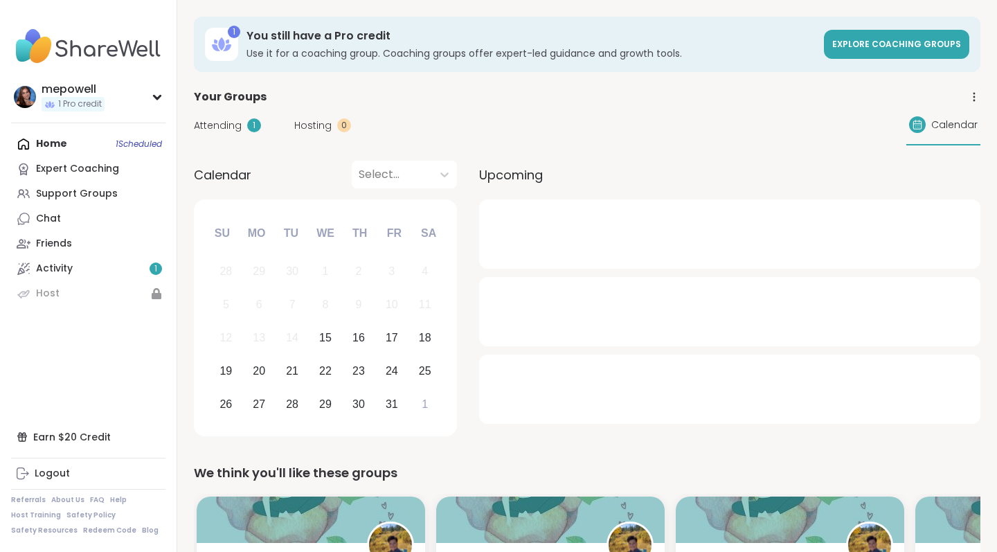
click at [232, 127] on span "Attending" at bounding box center [218, 125] width 48 height 15
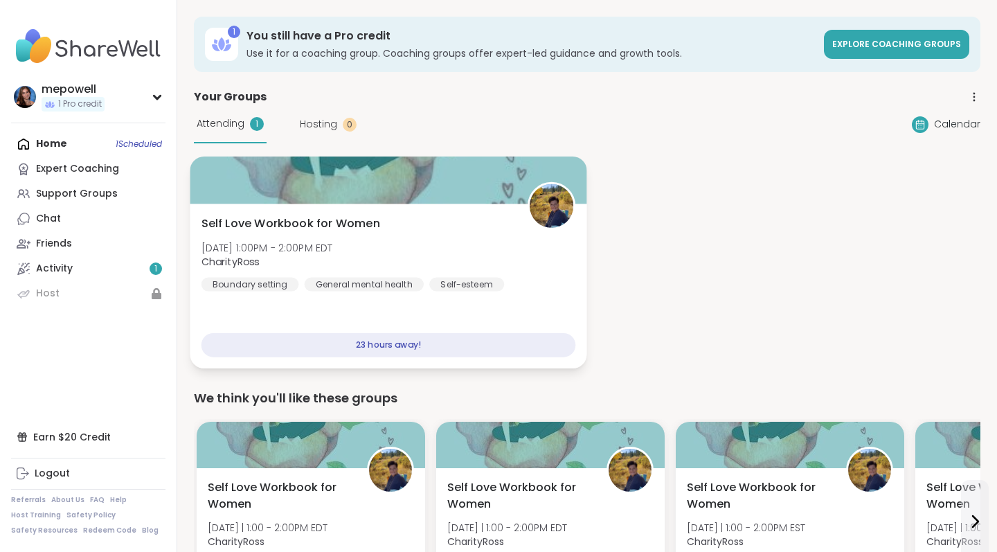
click at [557, 212] on img at bounding box center [551, 206] width 44 height 44
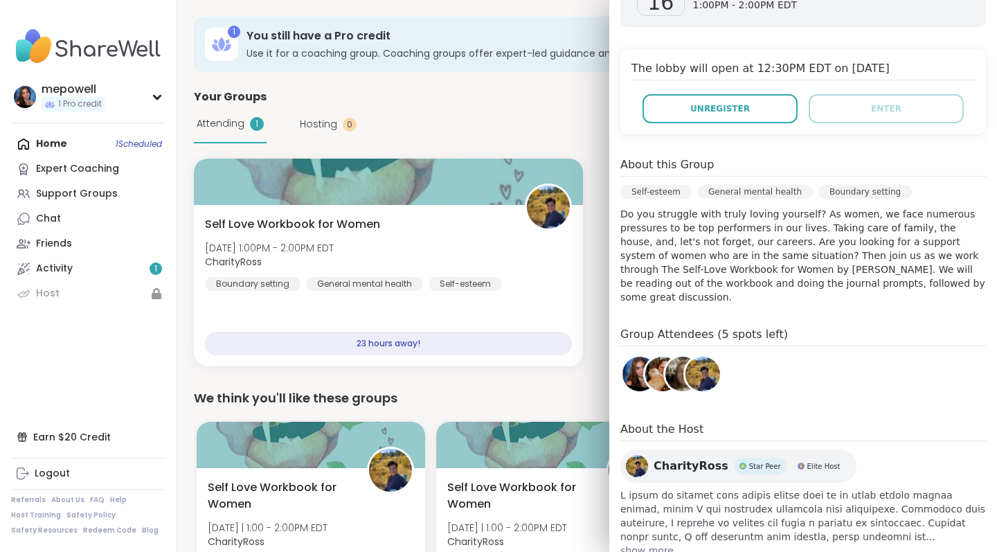
click at [705, 457] on span "CharityRoss" at bounding box center [690, 465] width 75 height 17
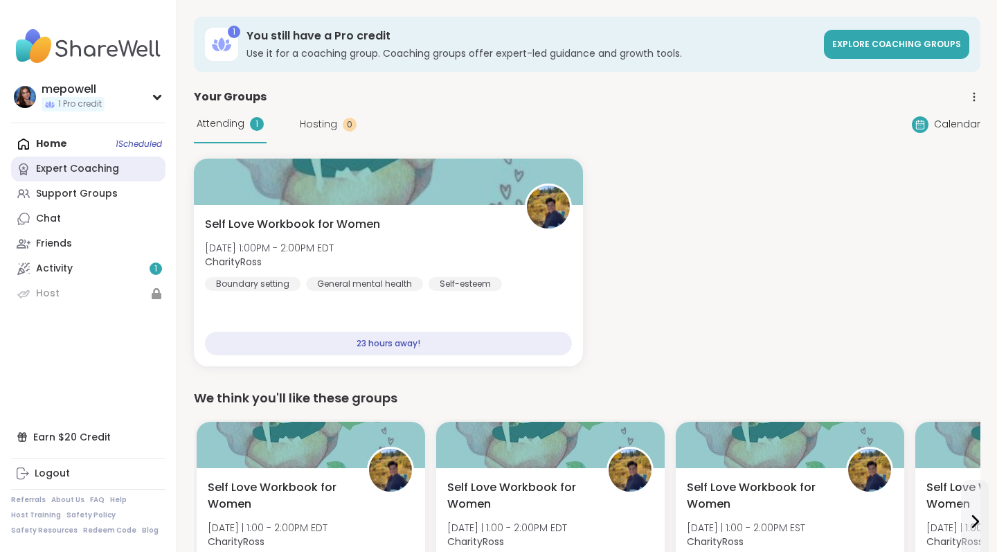
click at [97, 169] on div "Expert Coaching" at bounding box center [77, 169] width 83 height 14
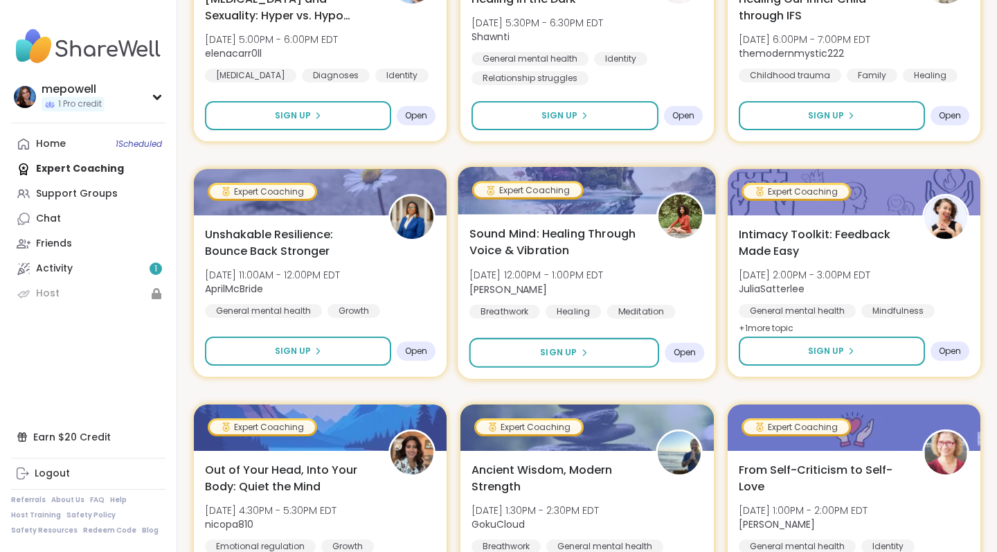
scroll to position [813, 0]
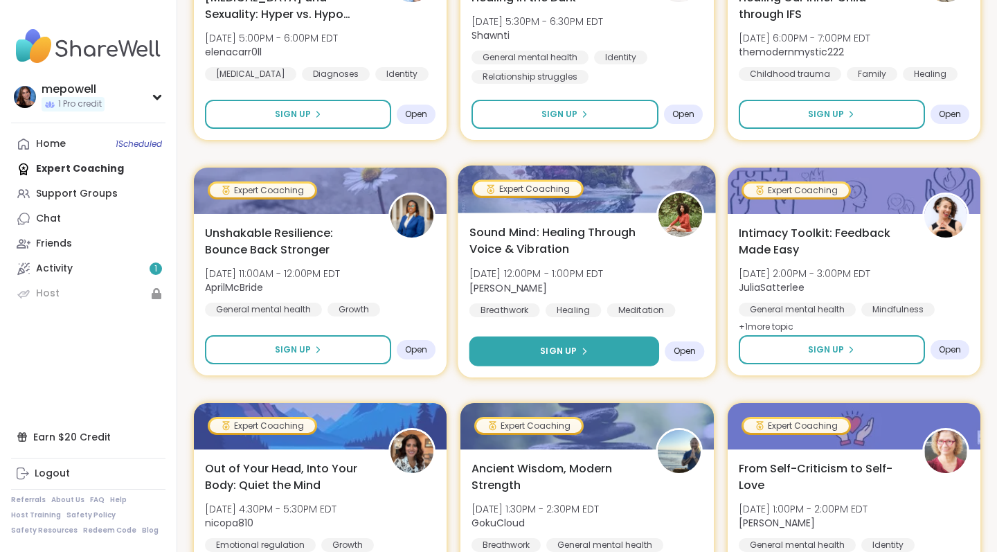
click at [580, 347] on icon at bounding box center [584, 351] width 8 height 8
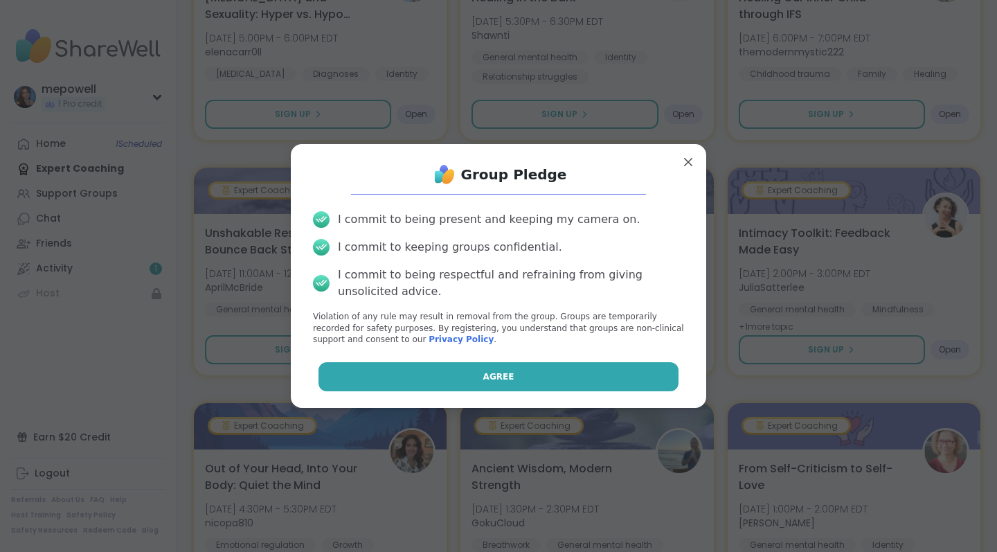
click at [495, 370] on span "Agree" at bounding box center [498, 376] width 31 height 12
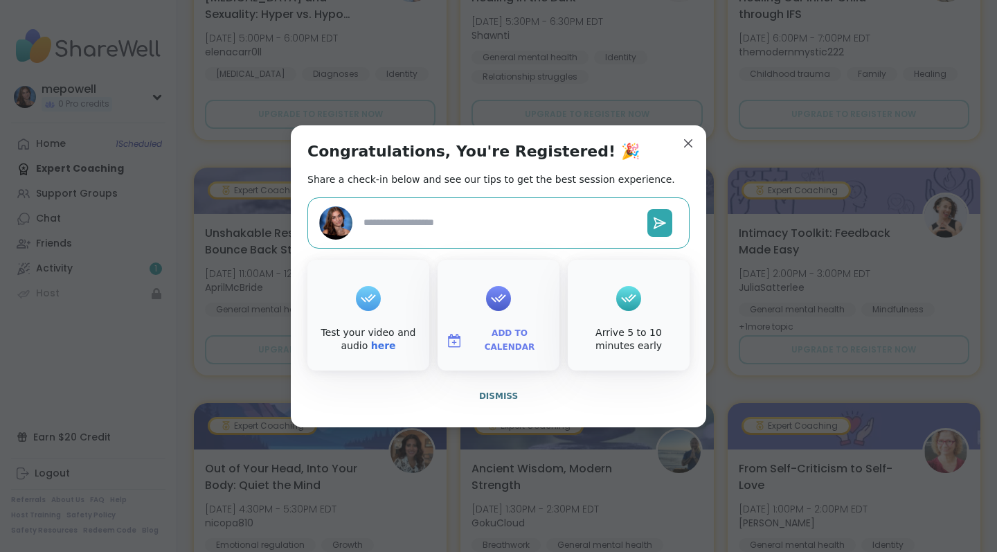
type textarea "*"
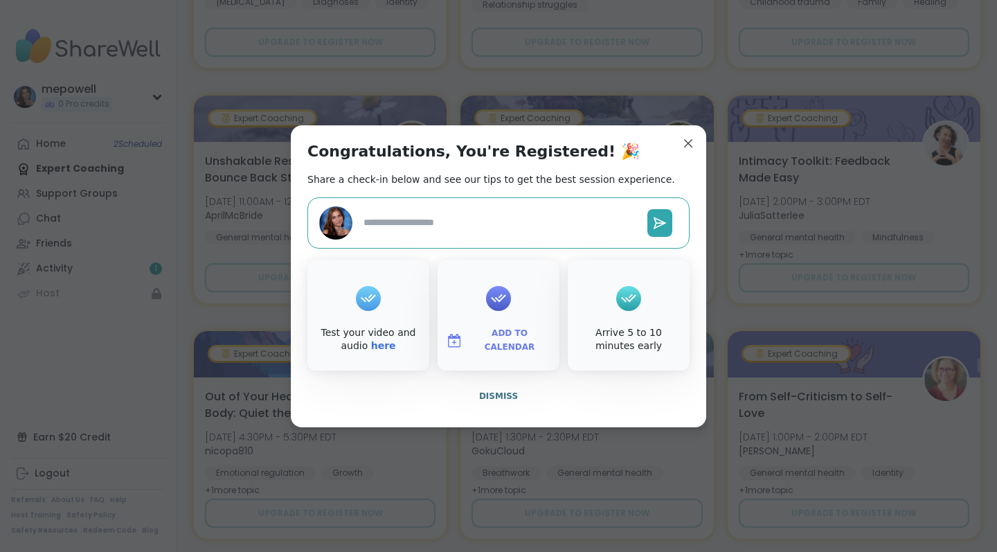
click at [396, 226] on textarea at bounding box center [500, 223] width 284 height 26
click at [499, 394] on span "Dismiss" at bounding box center [498, 396] width 39 height 10
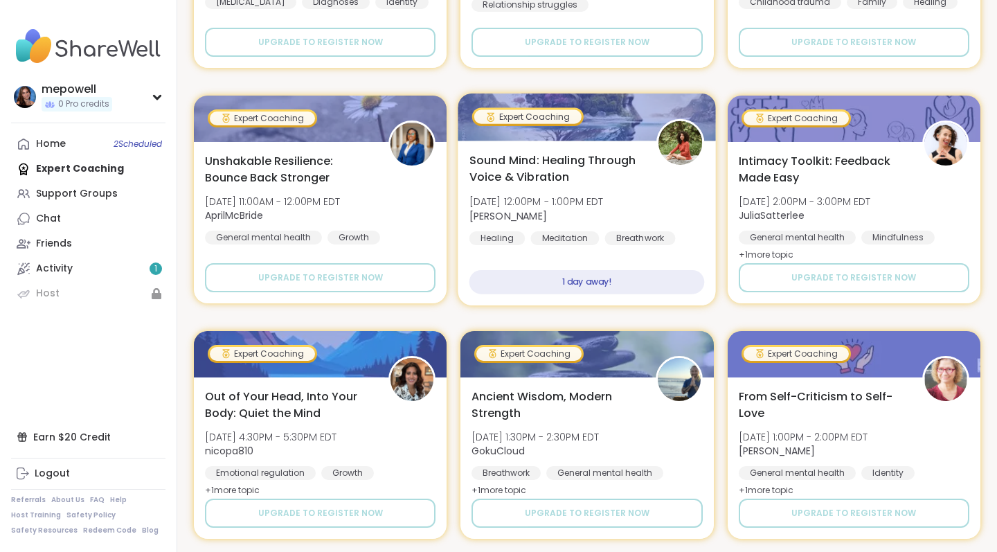
click at [693, 147] on img at bounding box center [681, 143] width 44 height 44
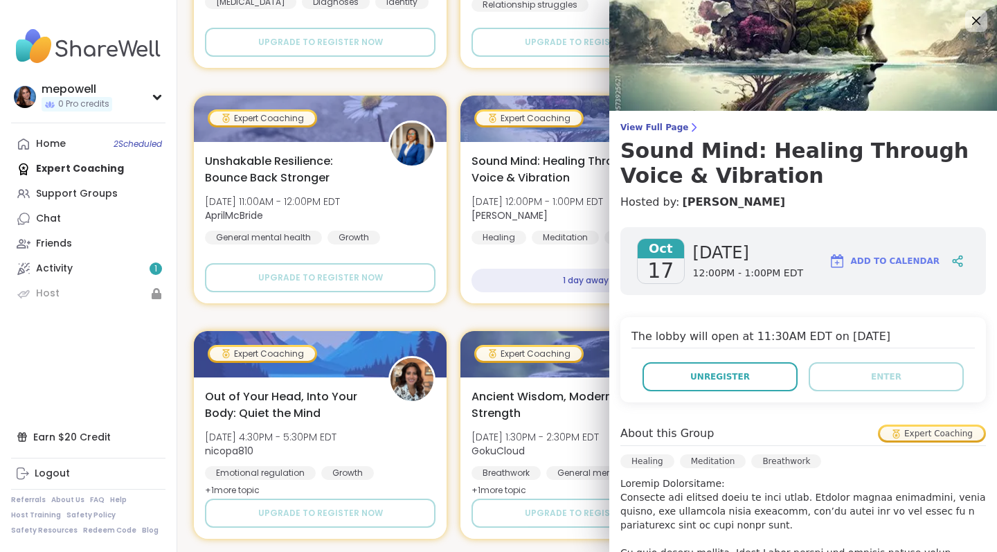
click at [891, 262] on span "Add to Calendar" at bounding box center [895, 261] width 89 height 12
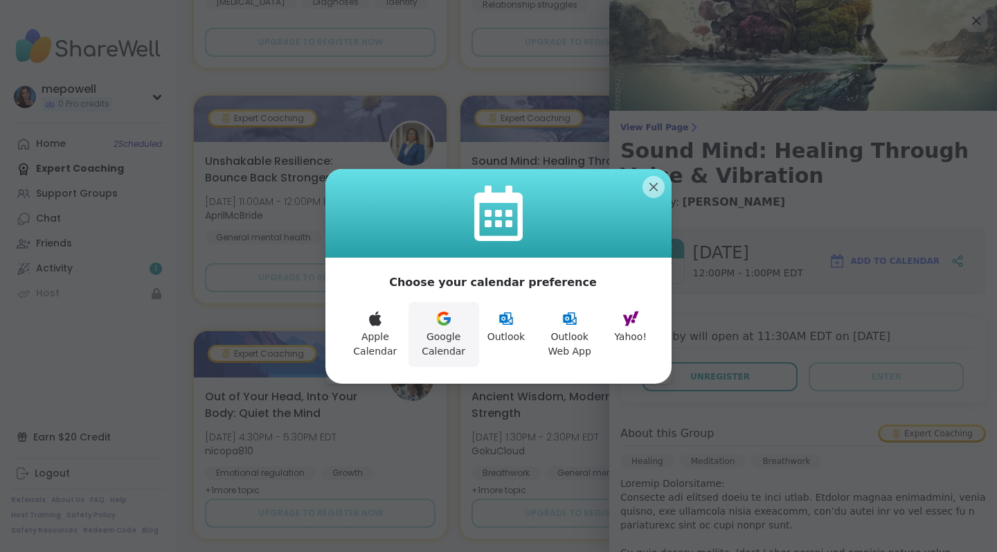
click at [444, 321] on icon at bounding box center [443, 318] width 17 height 17
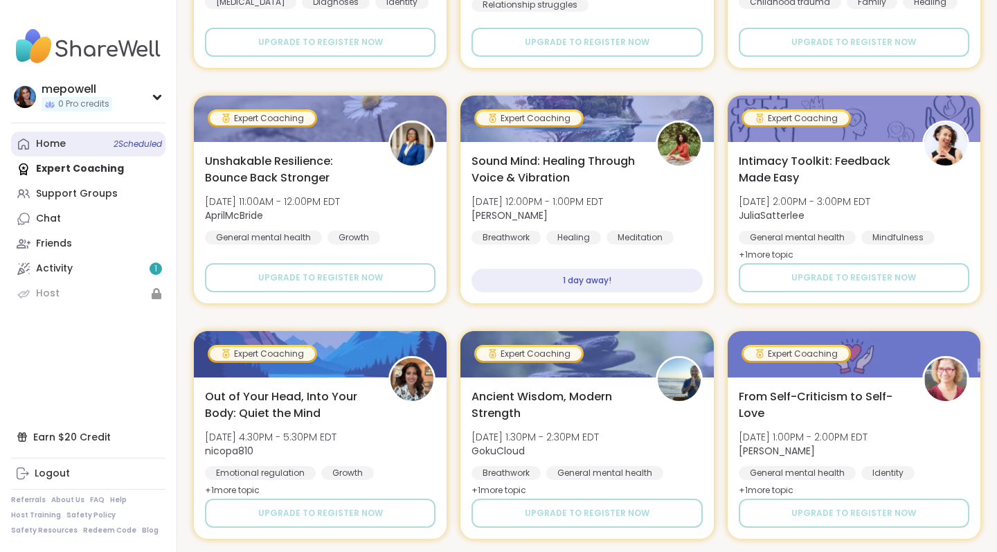
click at [57, 140] on div "Home 2 Scheduled" at bounding box center [51, 144] width 30 height 14
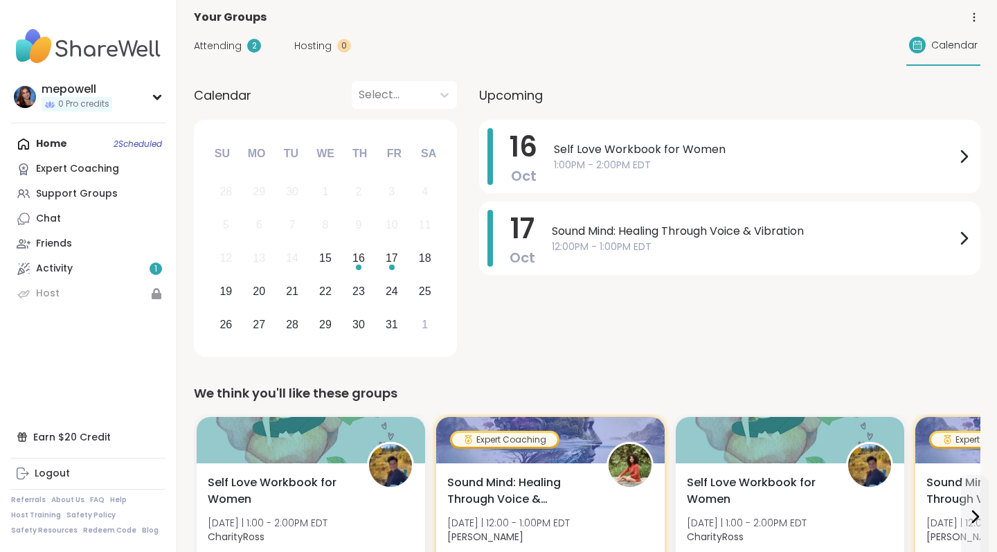
scroll to position [6, 0]
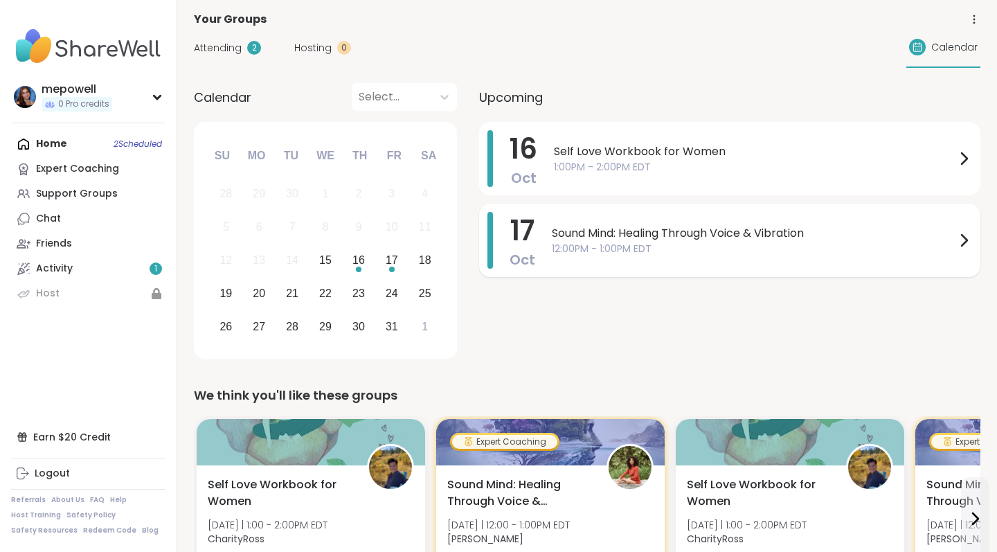
click at [695, 228] on span "Sound Mind: Healing Through Voice & Vibration" at bounding box center [753, 233] width 403 height 17
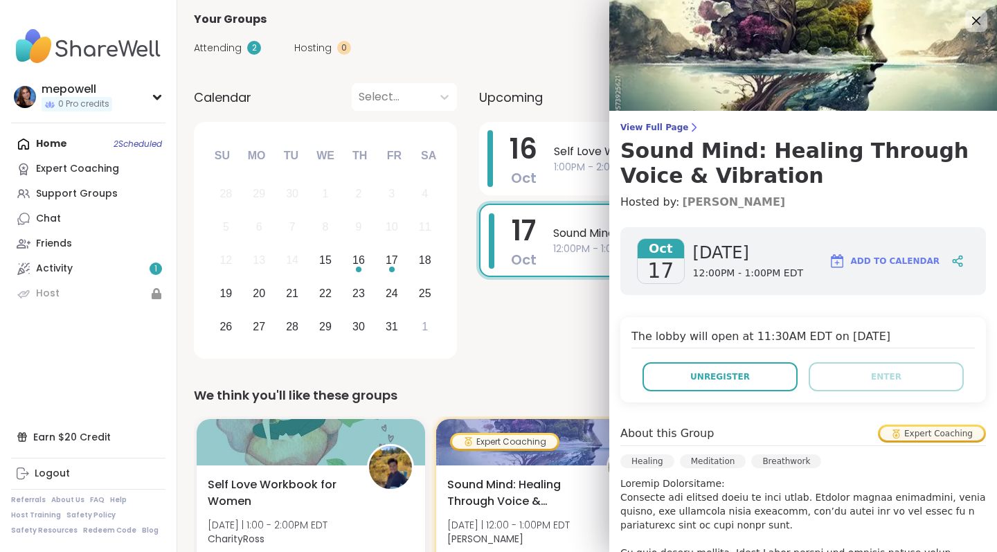
click at [707, 203] on link "[PERSON_NAME]" at bounding box center [733, 202] width 103 height 17
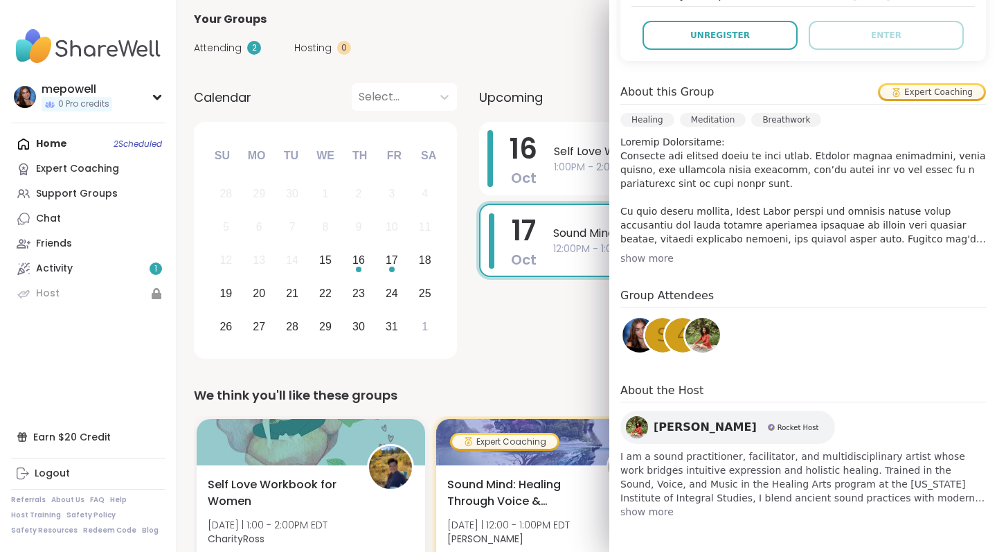
scroll to position [341, 0]
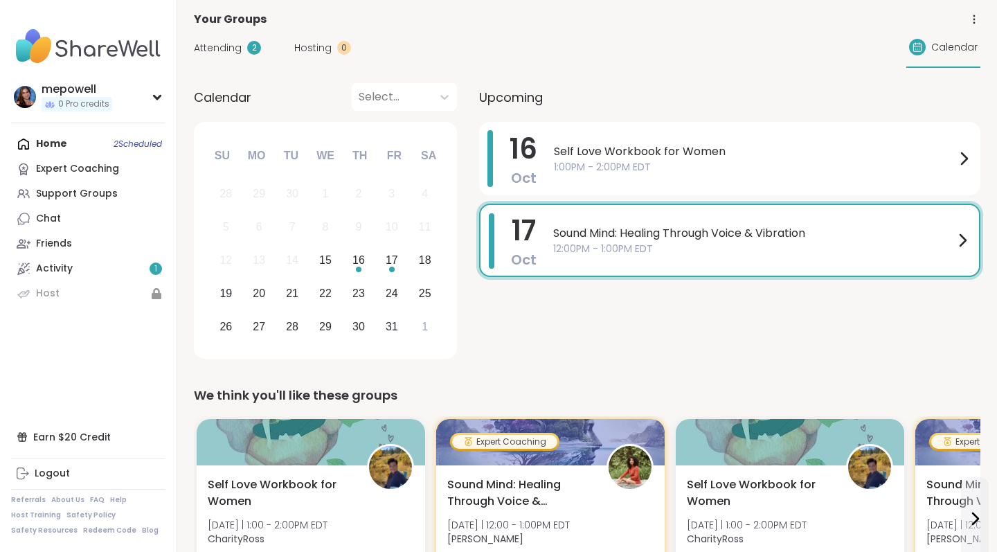
click at [543, 338] on div "16 Oct Self Love Workbook for Women 1:00PM - 2:00PM EDT 17 Oct Sound Mind: Heal…" at bounding box center [729, 243] width 501 height 242
click at [704, 230] on span "Sound Mind: Healing Through Voice & Vibration" at bounding box center [753, 233] width 401 height 17
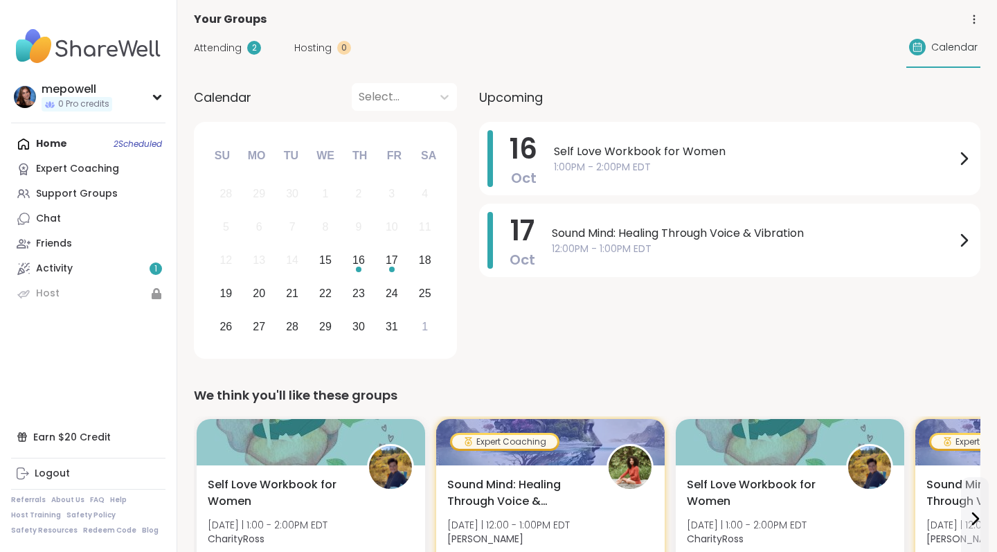
click at [531, 341] on div "16 Oct Self Love Workbook for Women 1:00PM - 2:00PM EDT 17 Oct Sound Mind: Heal…" at bounding box center [729, 243] width 501 height 242
click at [636, 258] on div "Sound Mind: Healing Through Voice & Vibration 12:00PM - 1:00PM EDT" at bounding box center [762, 240] width 420 height 57
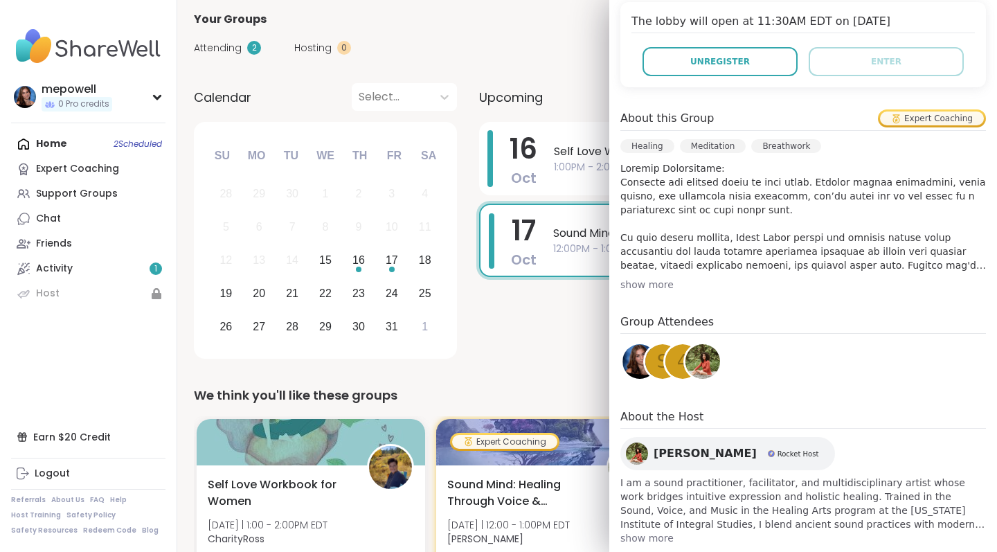
scroll to position [316, 0]
click at [660, 286] on div "show more" at bounding box center [802, 283] width 365 height 14
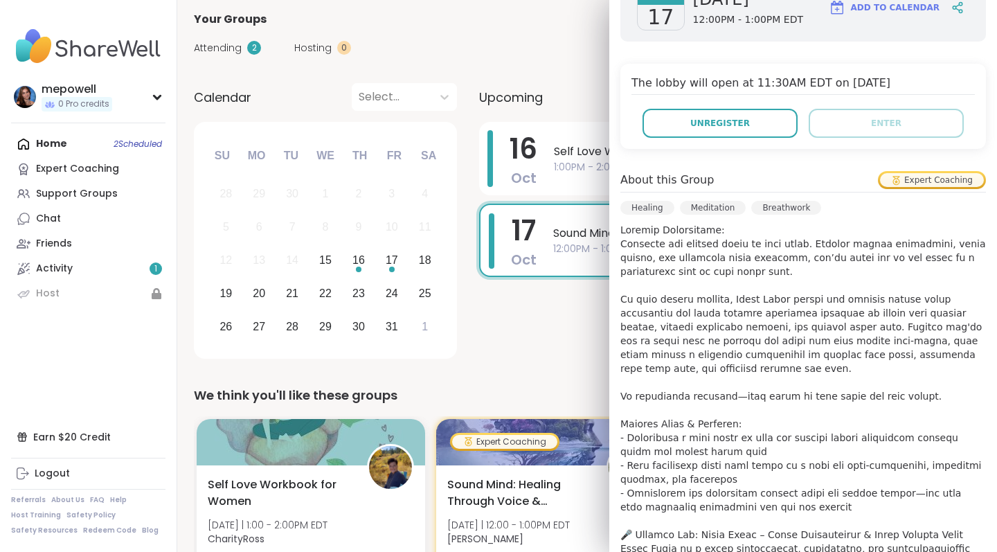
scroll to position [244, 0]
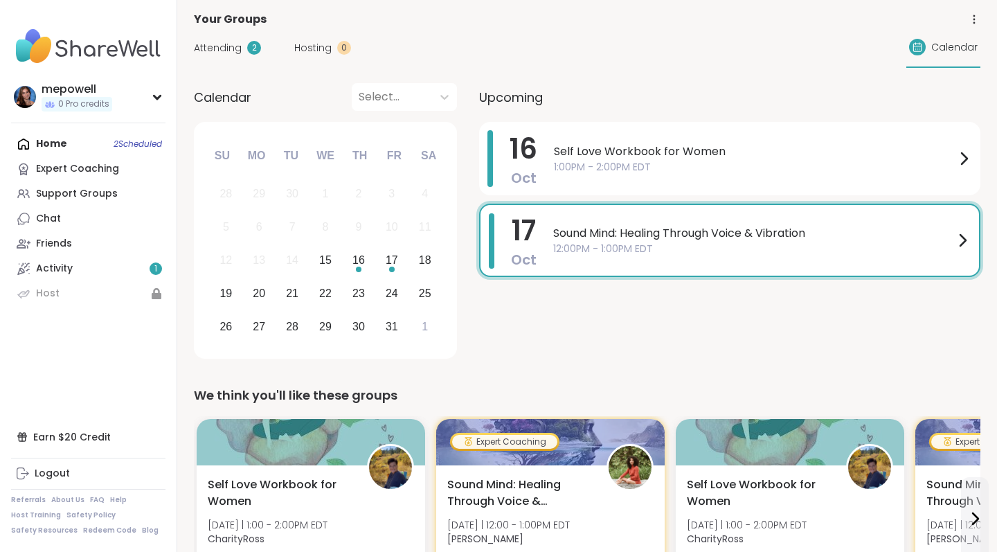
click at [571, 319] on div "16 Oct Self Love Workbook for Women 1:00PM - 2:00PM EDT 17 Oct Sound Mind: Heal…" at bounding box center [729, 243] width 501 height 242
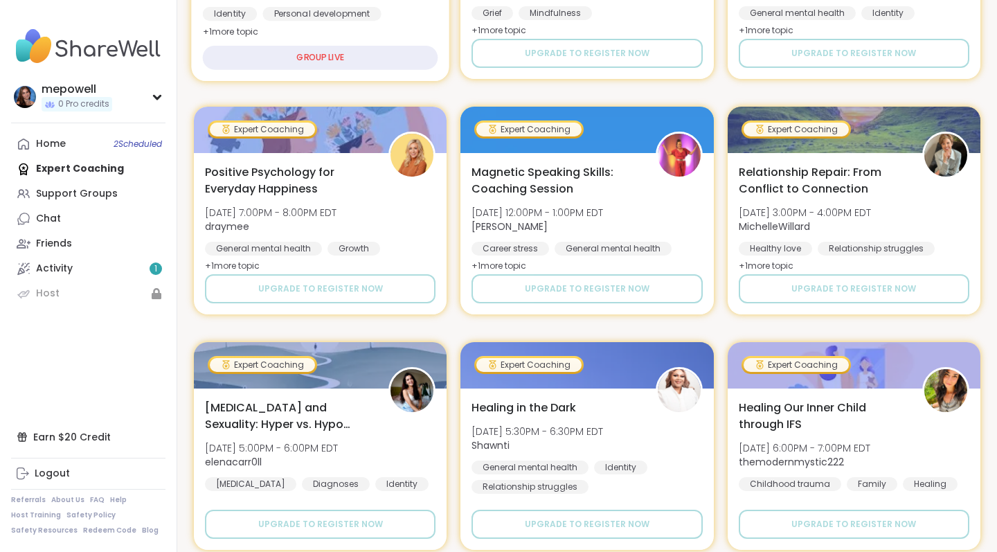
scroll to position [331, 0]
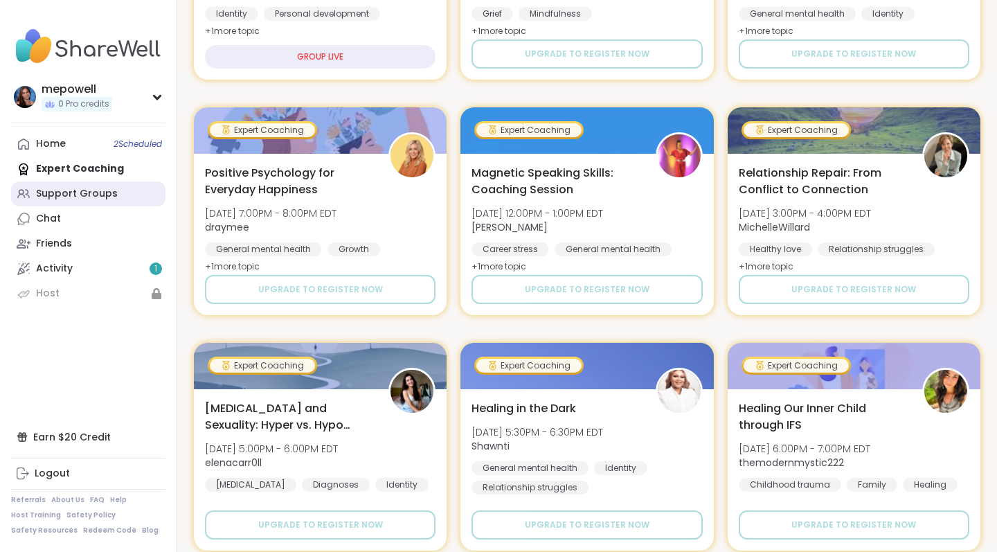
click at [78, 194] on div "Support Groups" at bounding box center [77, 194] width 82 height 14
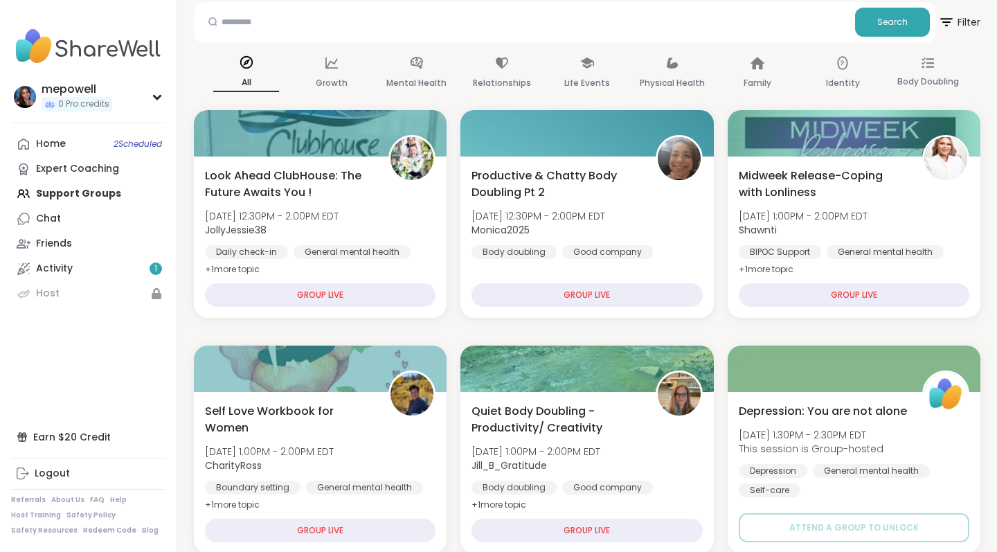
scroll to position [67, 0]
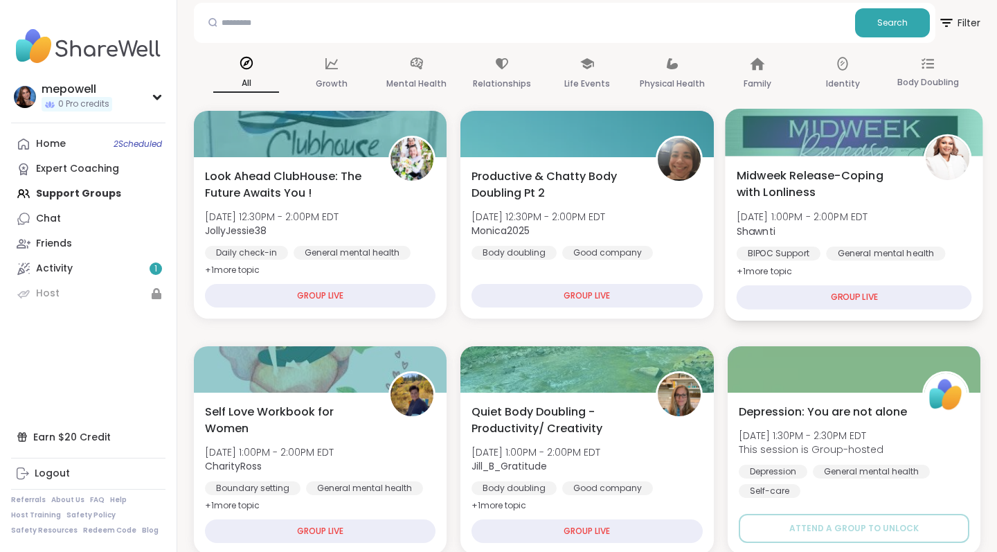
click at [882, 305] on div "GROUP LIVE" at bounding box center [853, 297] width 235 height 24
click at [869, 296] on div "GROUP LIVE" at bounding box center [853, 297] width 235 height 24
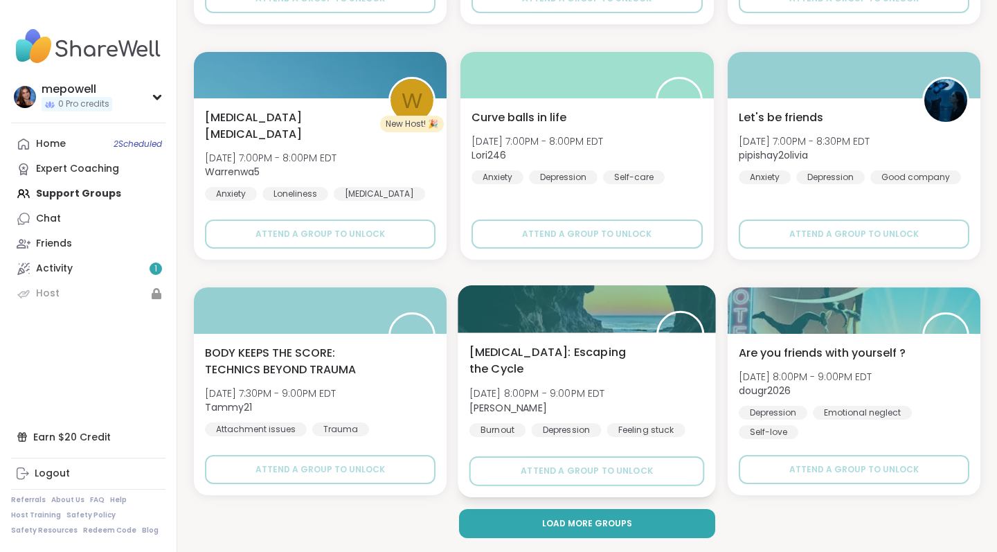
scroll to position [2478, 0]
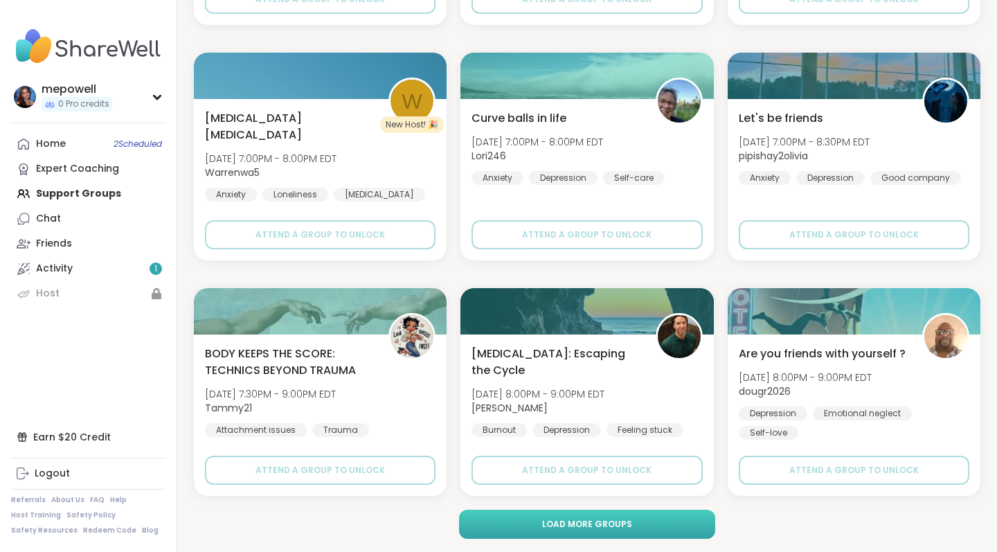
click at [610, 523] on span "Load more groups" at bounding box center [587, 524] width 90 height 12
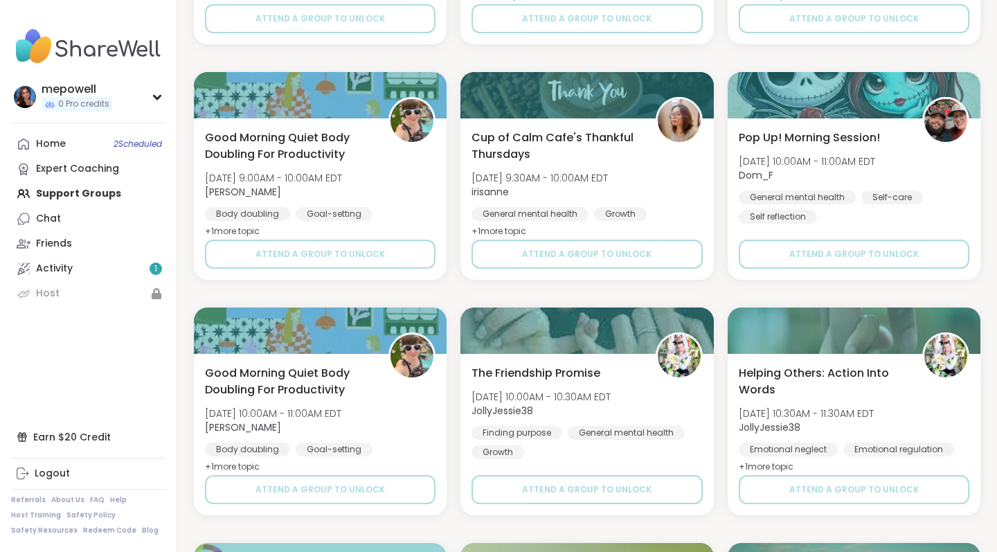
scroll to position [4328, 0]
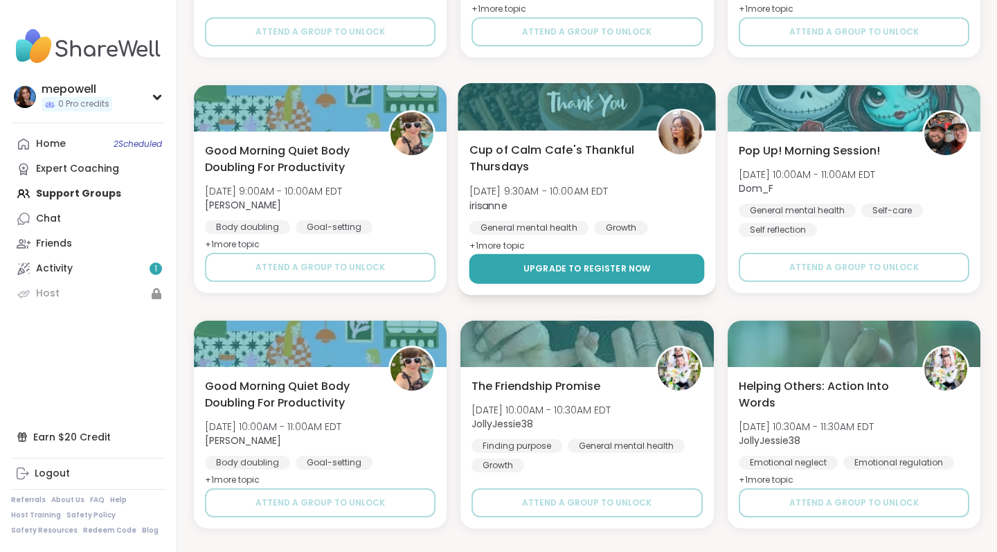
click at [589, 268] on span "Upgrade to register now" at bounding box center [586, 268] width 127 height 12
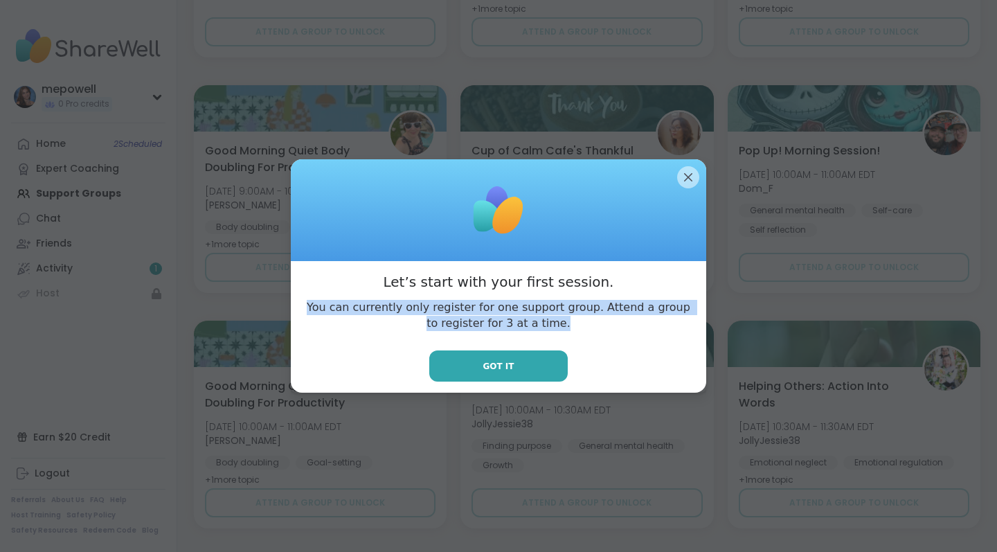
drag, startPoint x: 569, startPoint y: 320, endPoint x: 305, endPoint y: 293, distance: 265.1
click at [305, 293] on div "Let’s start with your first session. You can currently only register for one su…" at bounding box center [498, 326] width 415 height 131
click at [541, 363] on button "Got it" at bounding box center [498, 365] width 138 height 31
